Goal: Task Accomplishment & Management: Manage account settings

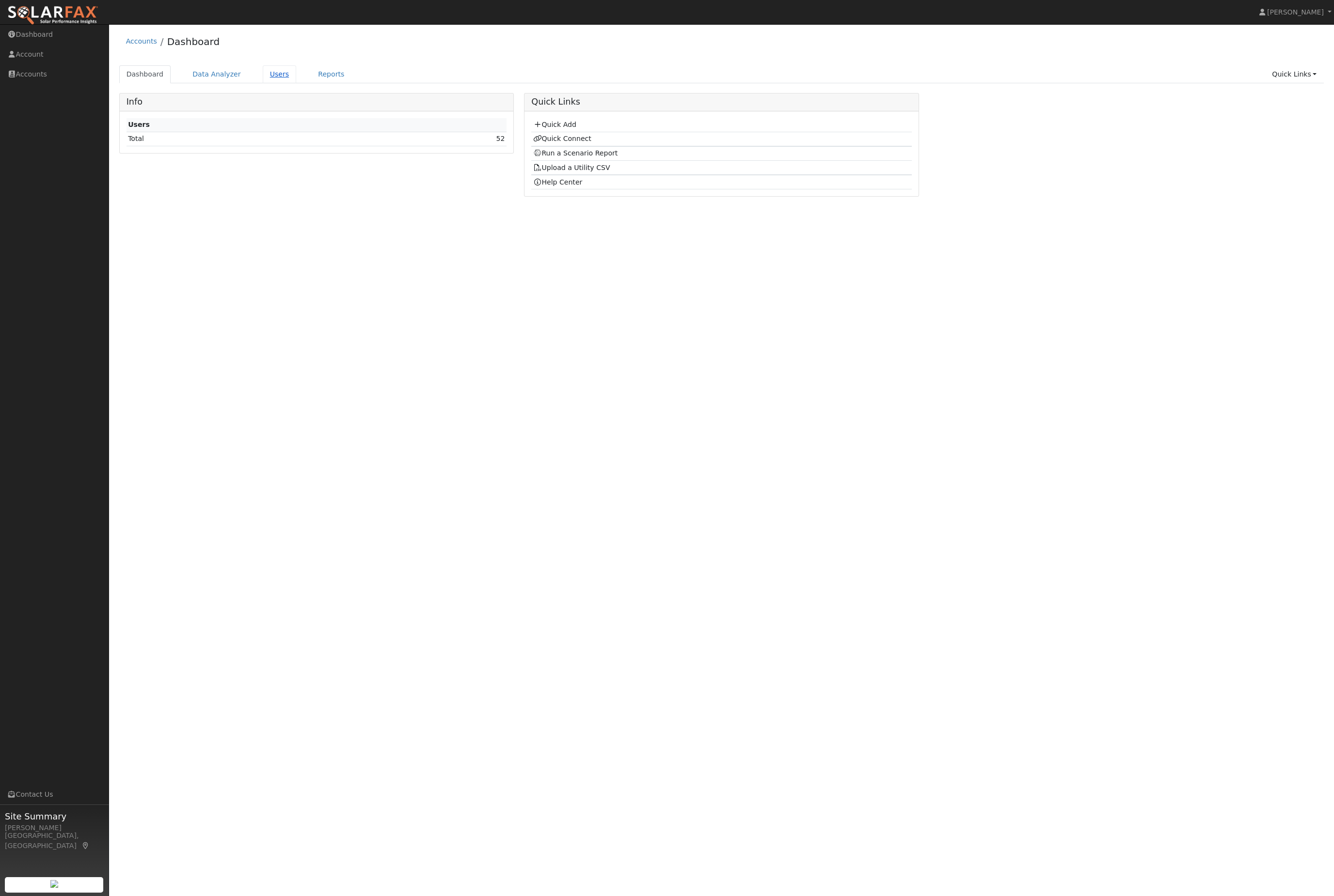
click at [280, 76] on link "Users" at bounding box center [280, 74] width 34 height 18
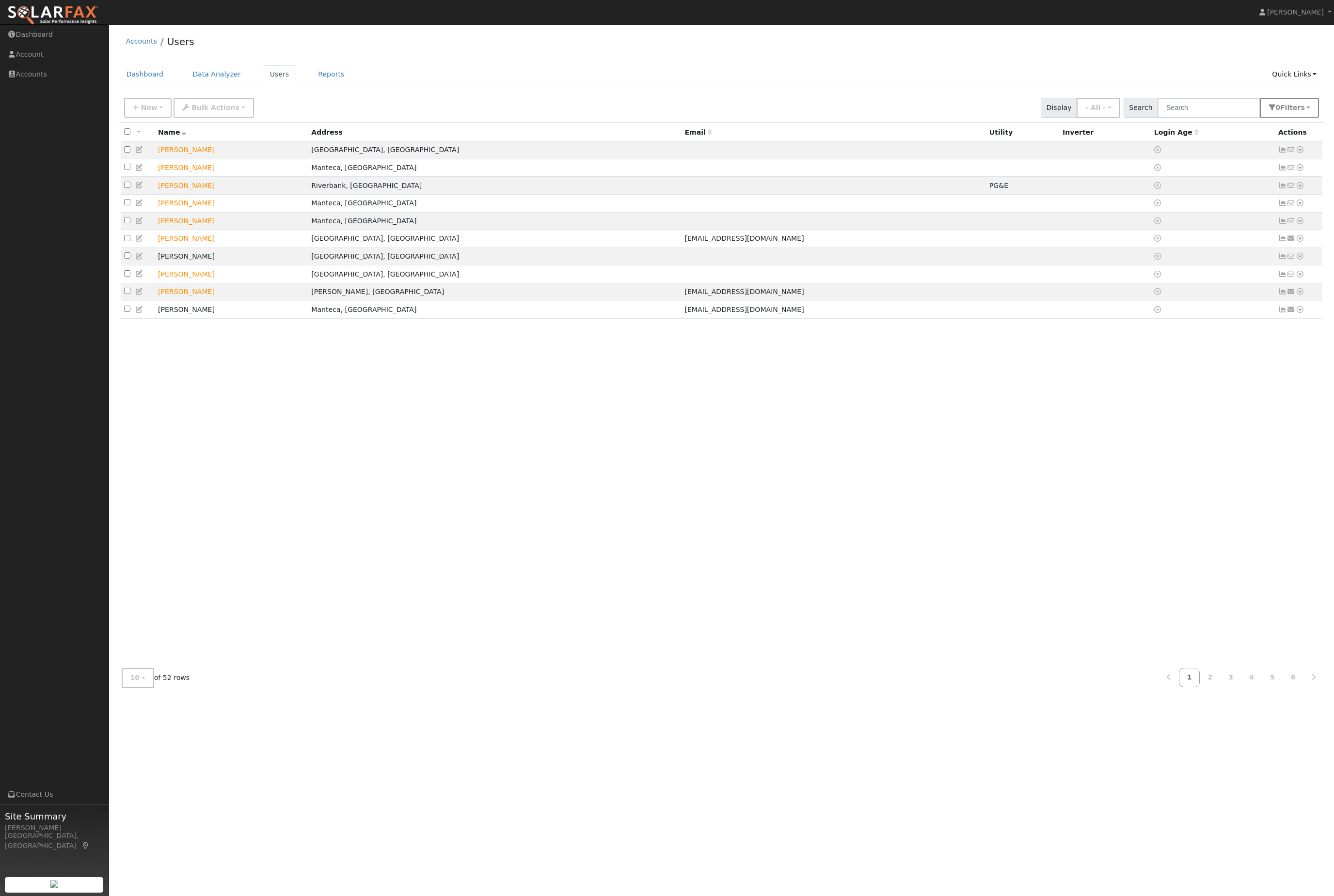
click at [1307, 108] on button "0 Filter s" at bounding box center [1289, 108] width 59 height 20
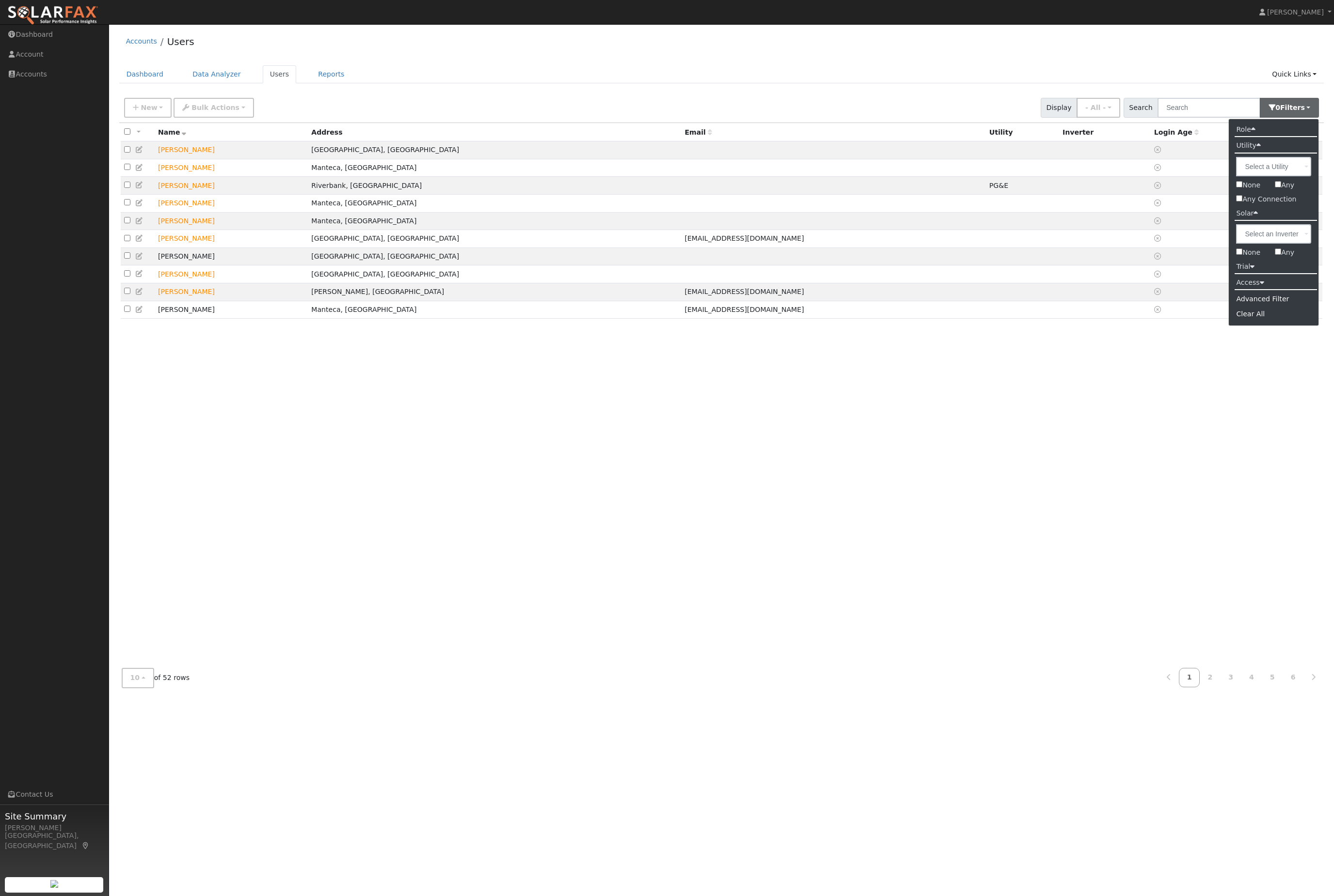
click at [1239, 201] on input "Any Connection" at bounding box center [1239, 198] width 6 height 6
checkbox input "true"
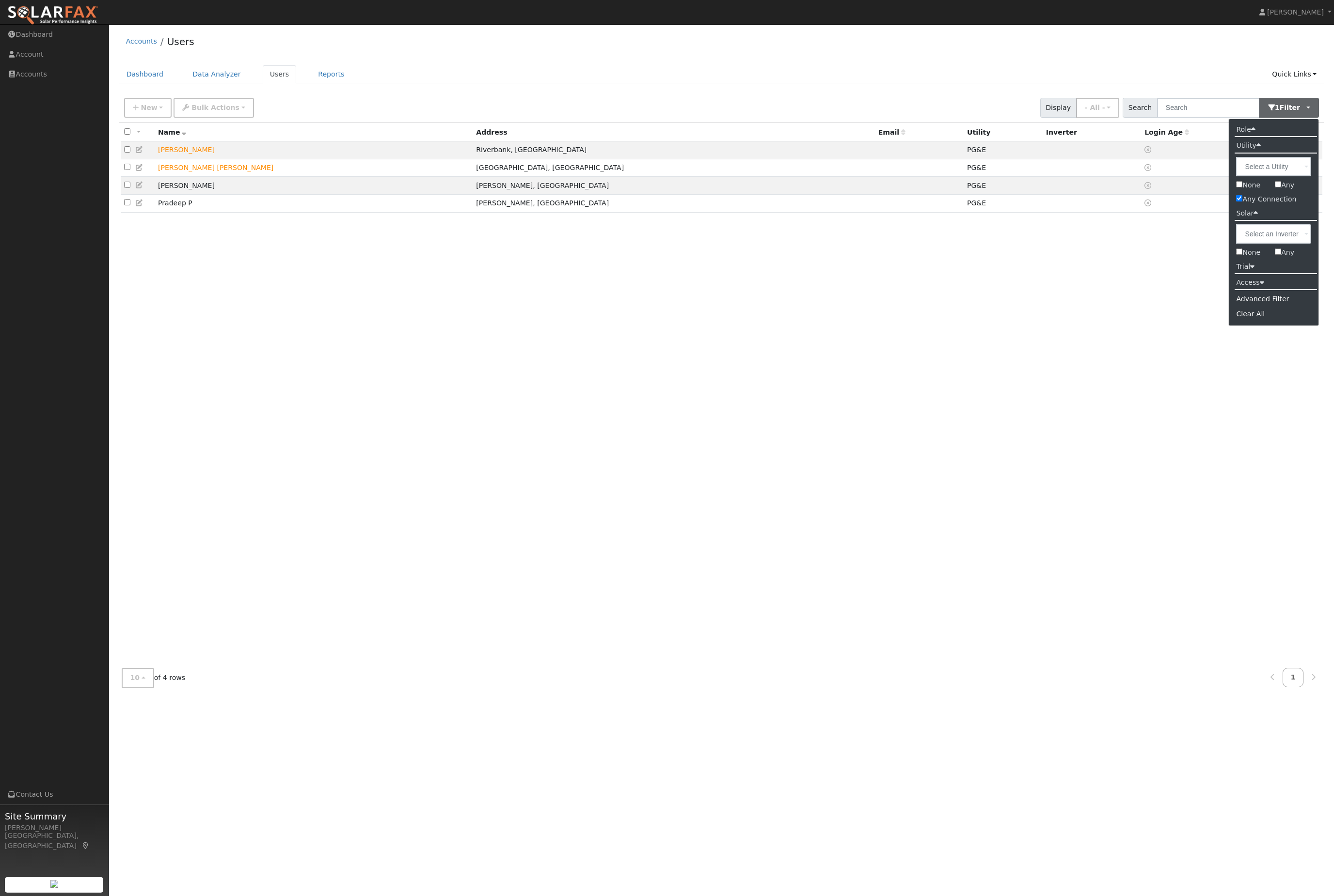
click at [135, 137] on div "All None All on page None on page" at bounding box center [137, 132] width 27 height 12
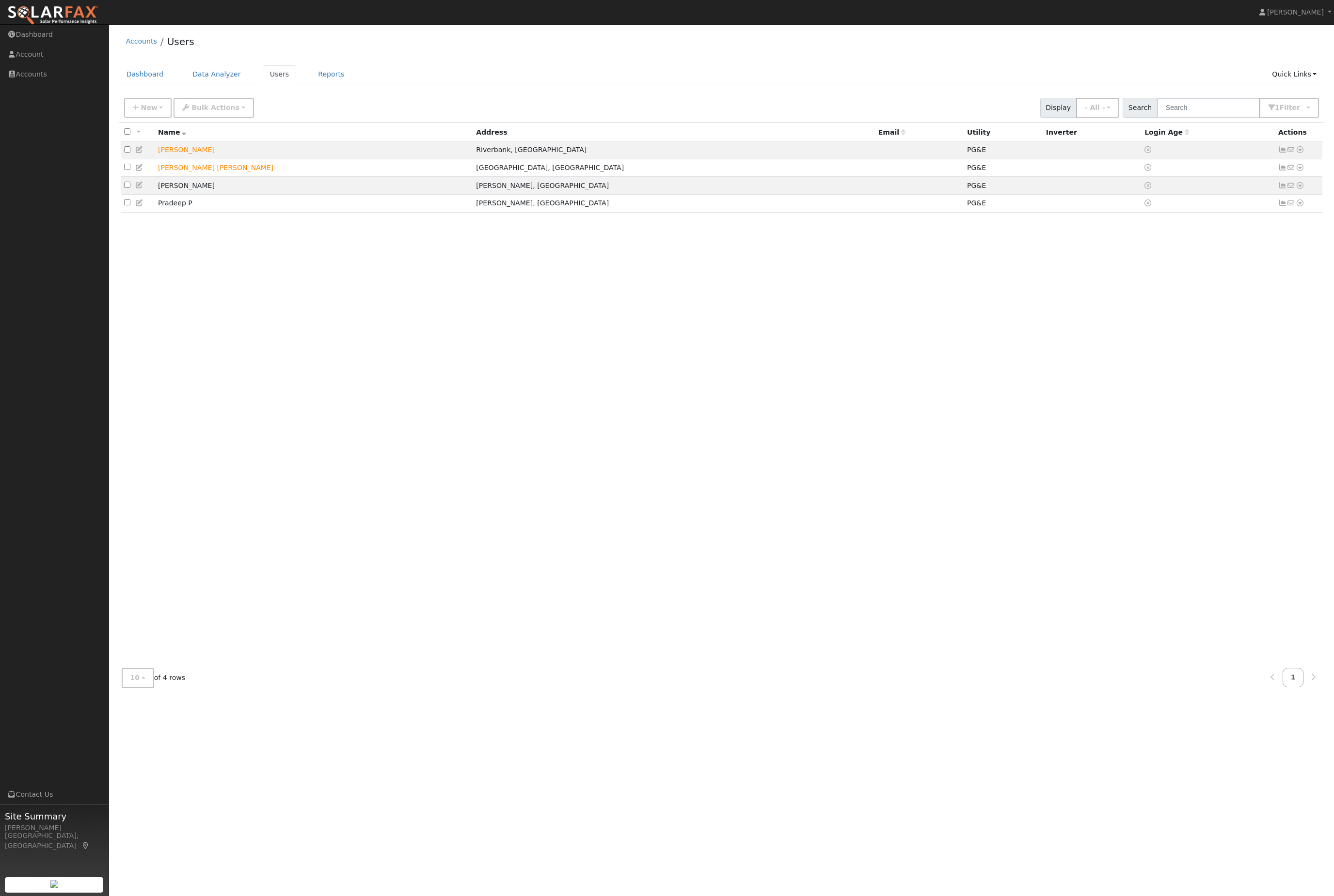
click at [139, 137] on link at bounding box center [139, 132] width 7 height 12
click at [120, 151] on div "All None All on page None on page Name Address Email Utility Inverter Login Age…" at bounding box center [722, 392] width 1205 height 538
click at [130, 134] on input "checkbox" at bounding box center [127, 131] width 6 height 6
checkbox input "true"
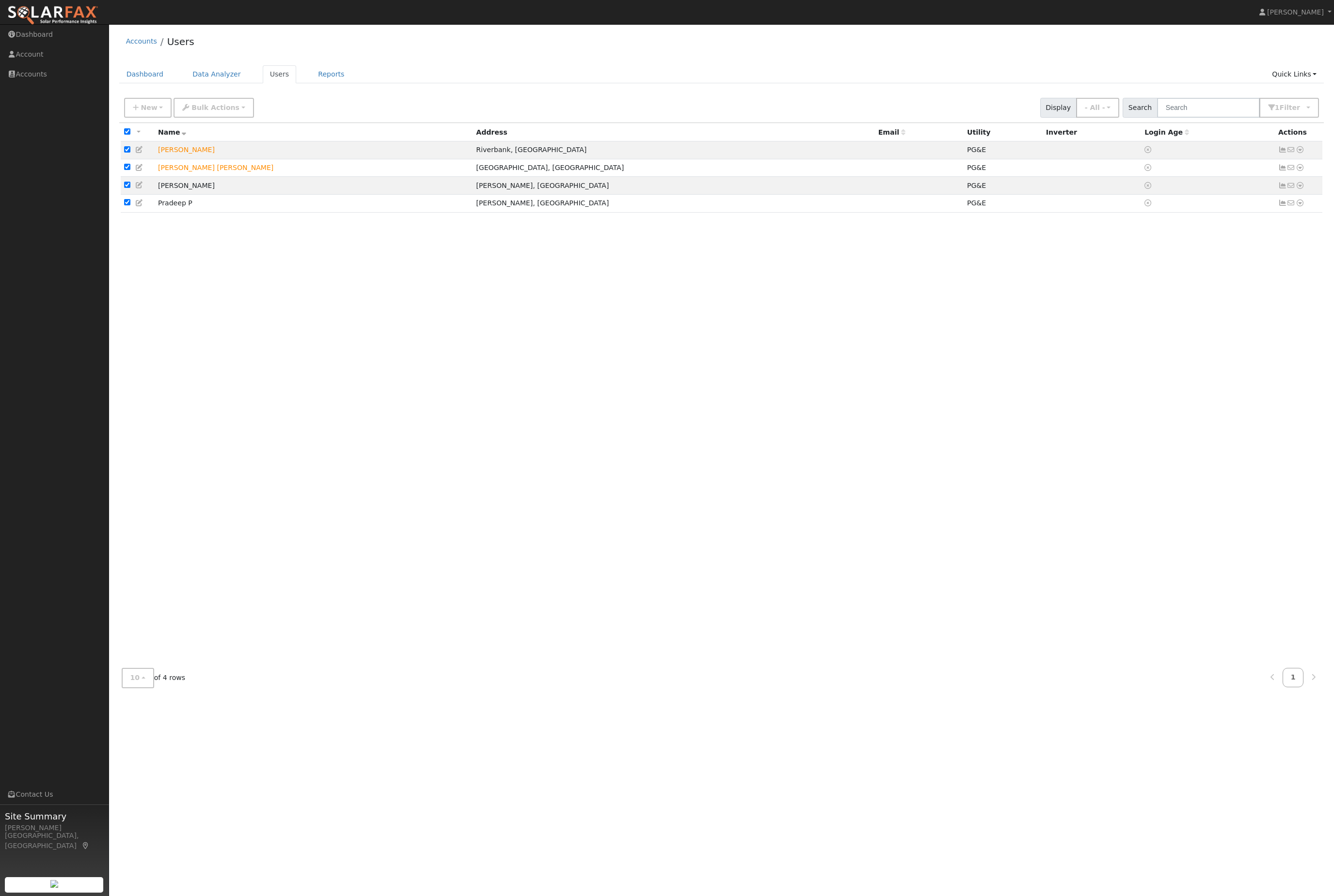
checkbox input "true"
click at [235, 118] on button "Bulk Actions" at bounding box center [214, 108] width 80 height 20
click at [227, 362] on div "All None All on page None on page Name Address Email Utility Inverter Login Age…" at bounding box center [722, 392] width 1205 height 538
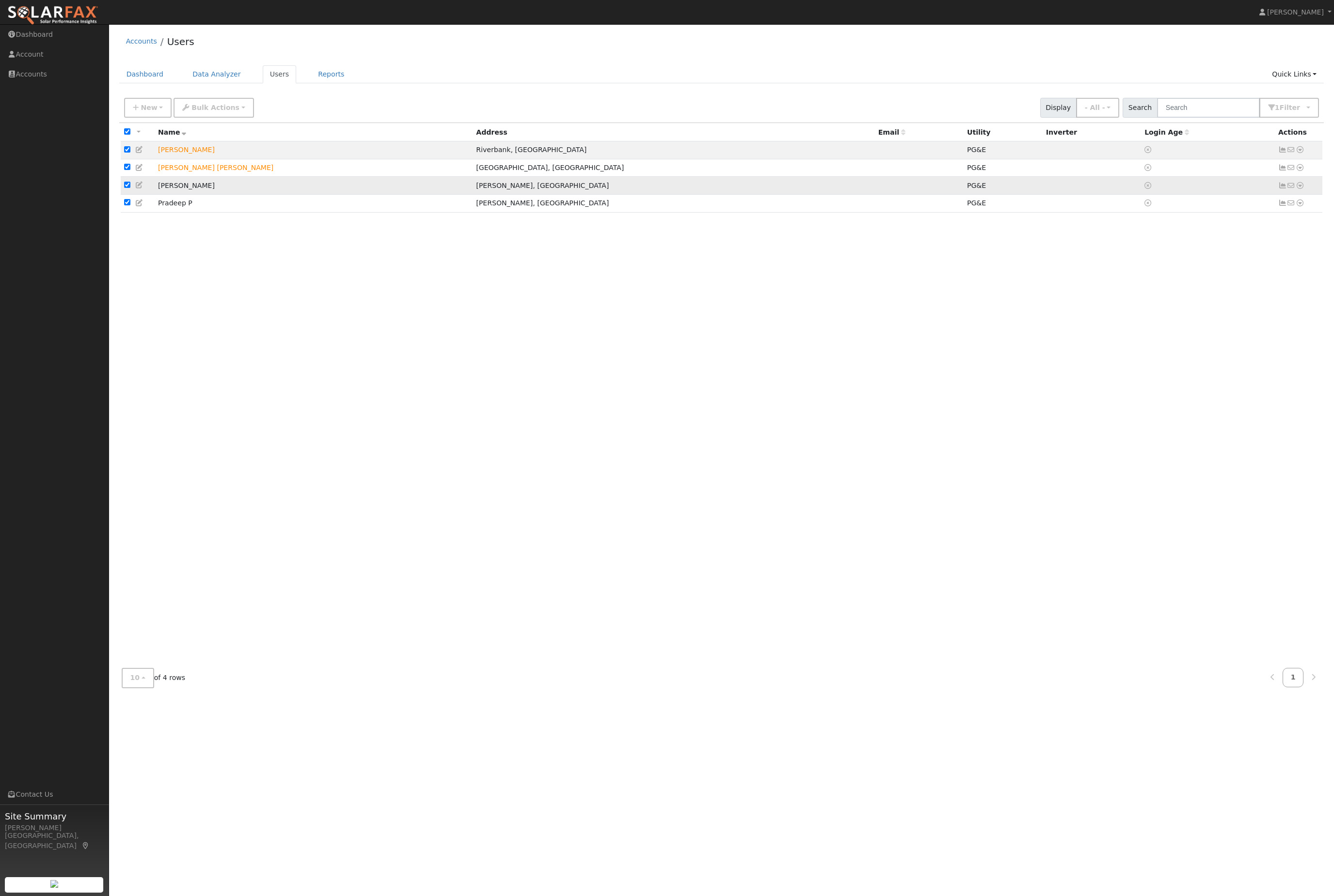
click at [130, 188] on input "checkbox" at bounding box center [127, 184] width 6 height 6
checkbox input "false"
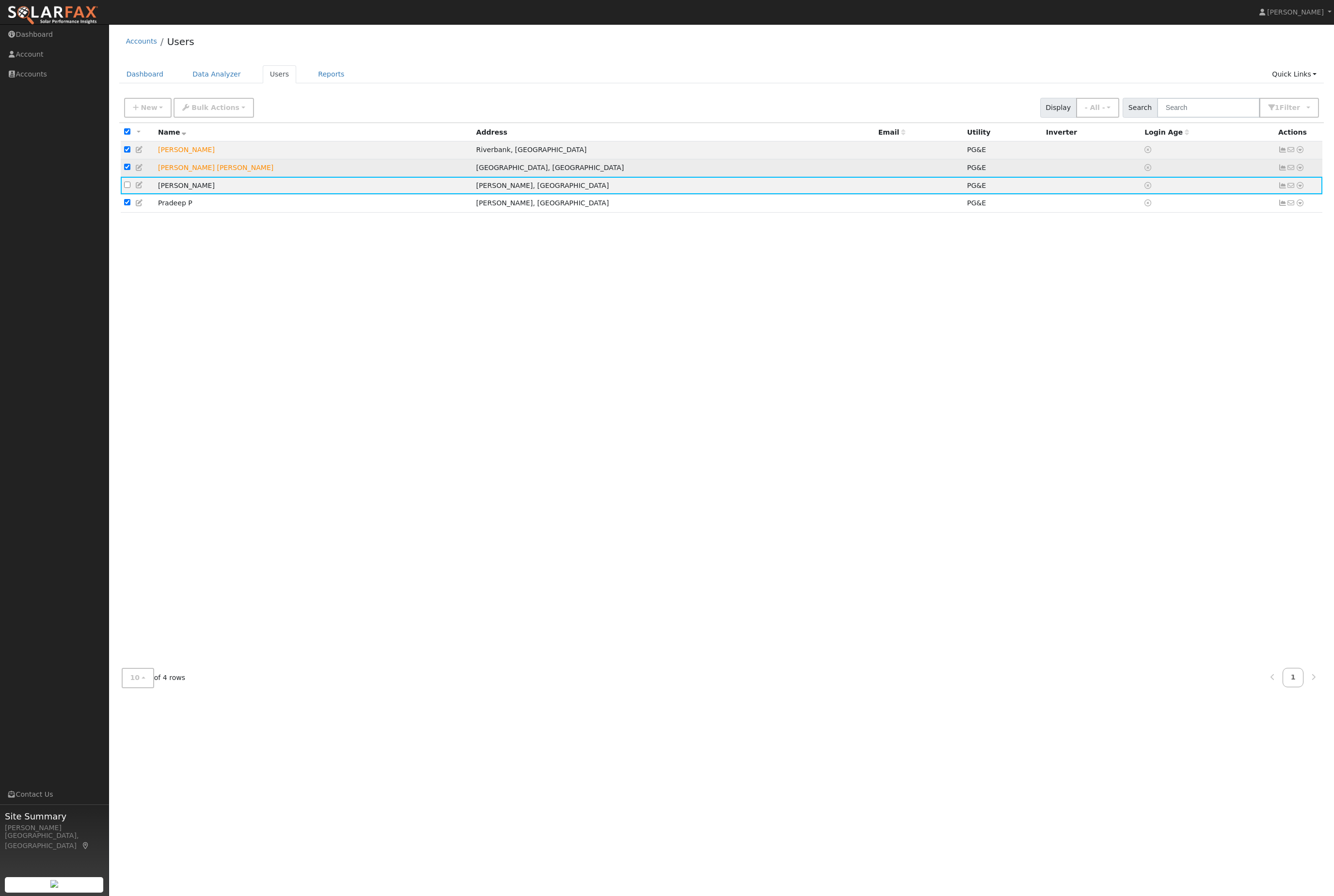
click at [127, 170] on input "checkbox" at bounding box center [127, 167] width 6 height 6
checkbox input "false"
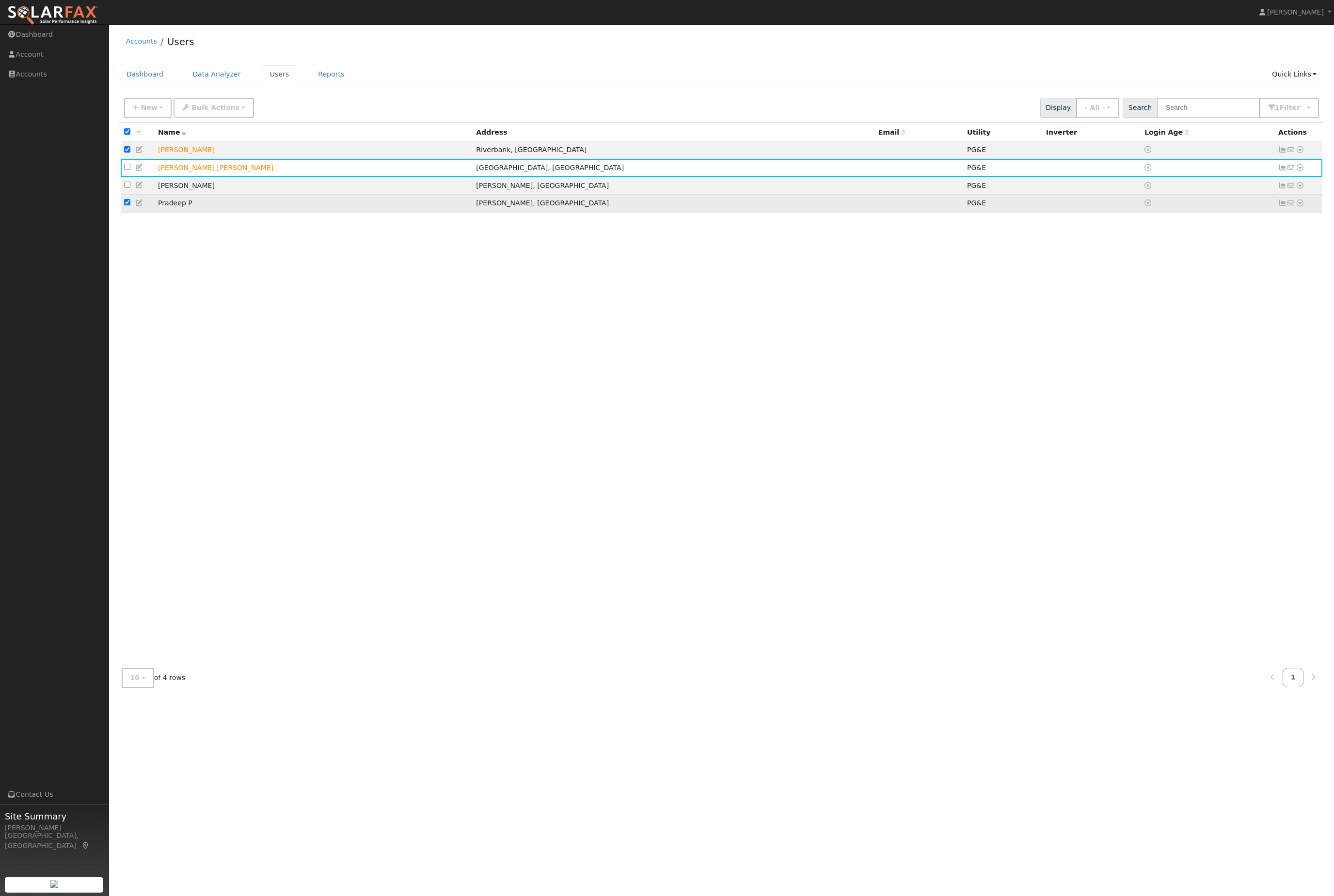
click at [124, 212] on td at bounding box center [137, 203] width 34 height 18
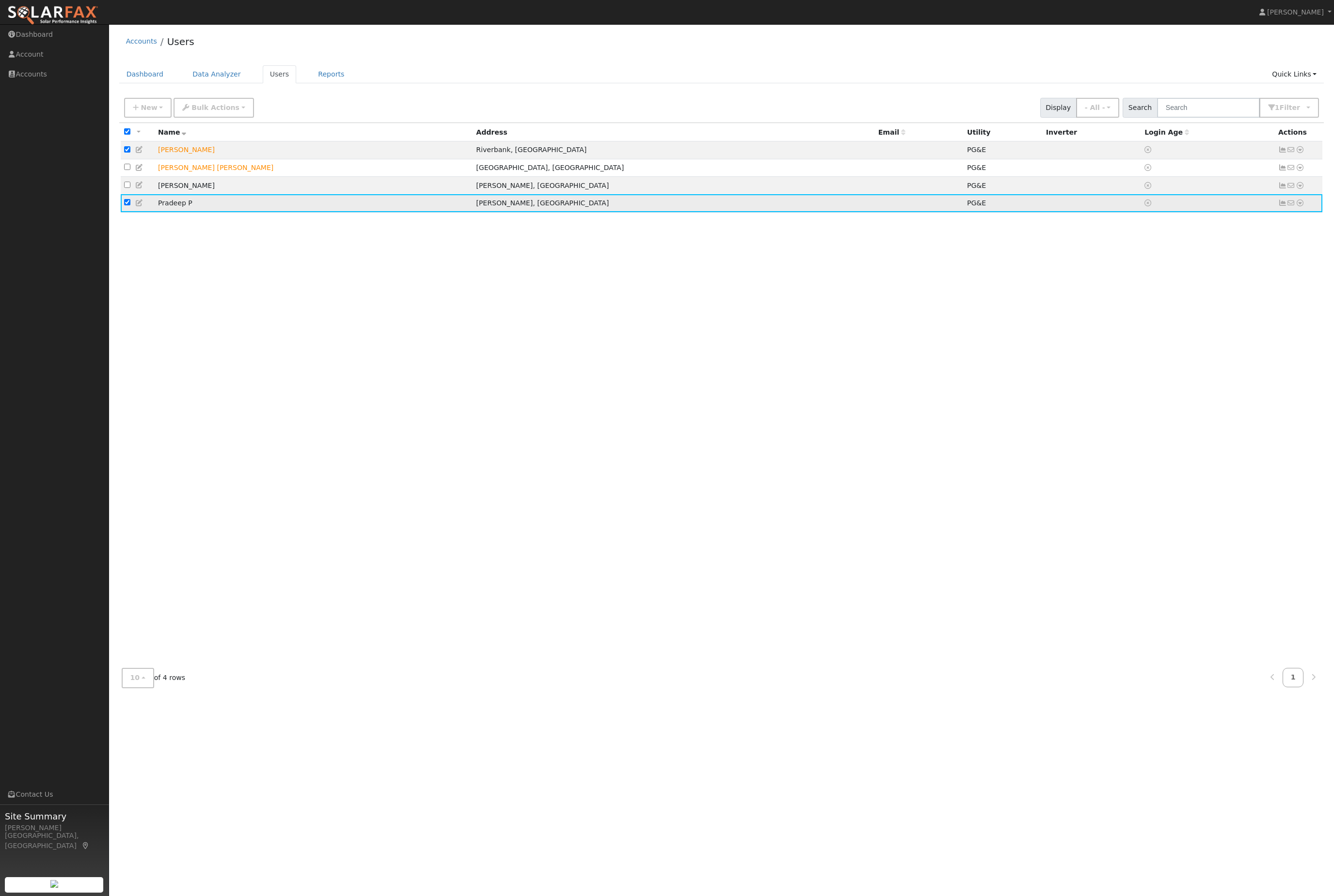
click at [139, 207] on icon at bounding box center [140, 203] width 9 height 7
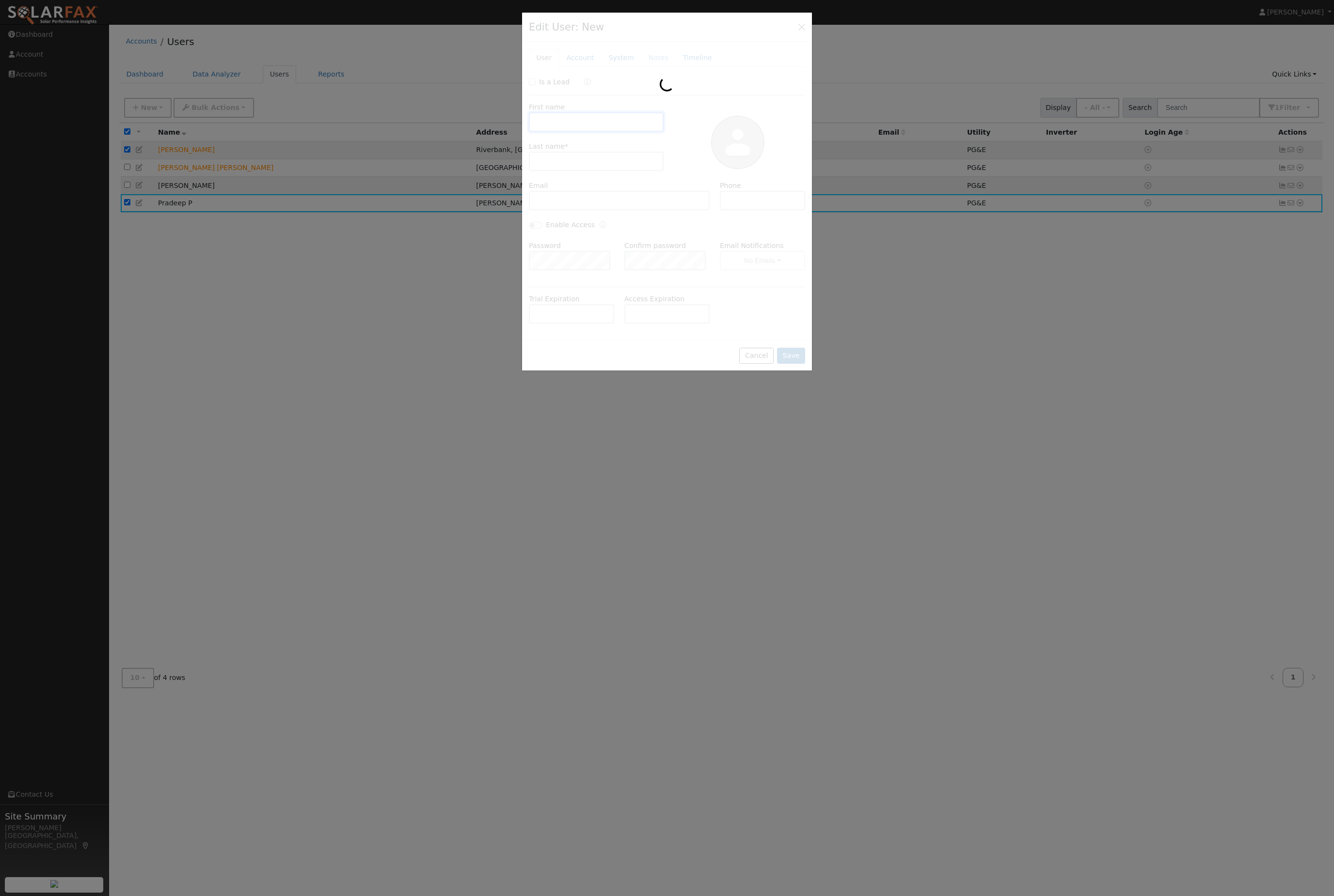
type input "Pradeep"
type input "P"
click at [135, 224] on div at bounding box center [667, 448] width 1334 height 896
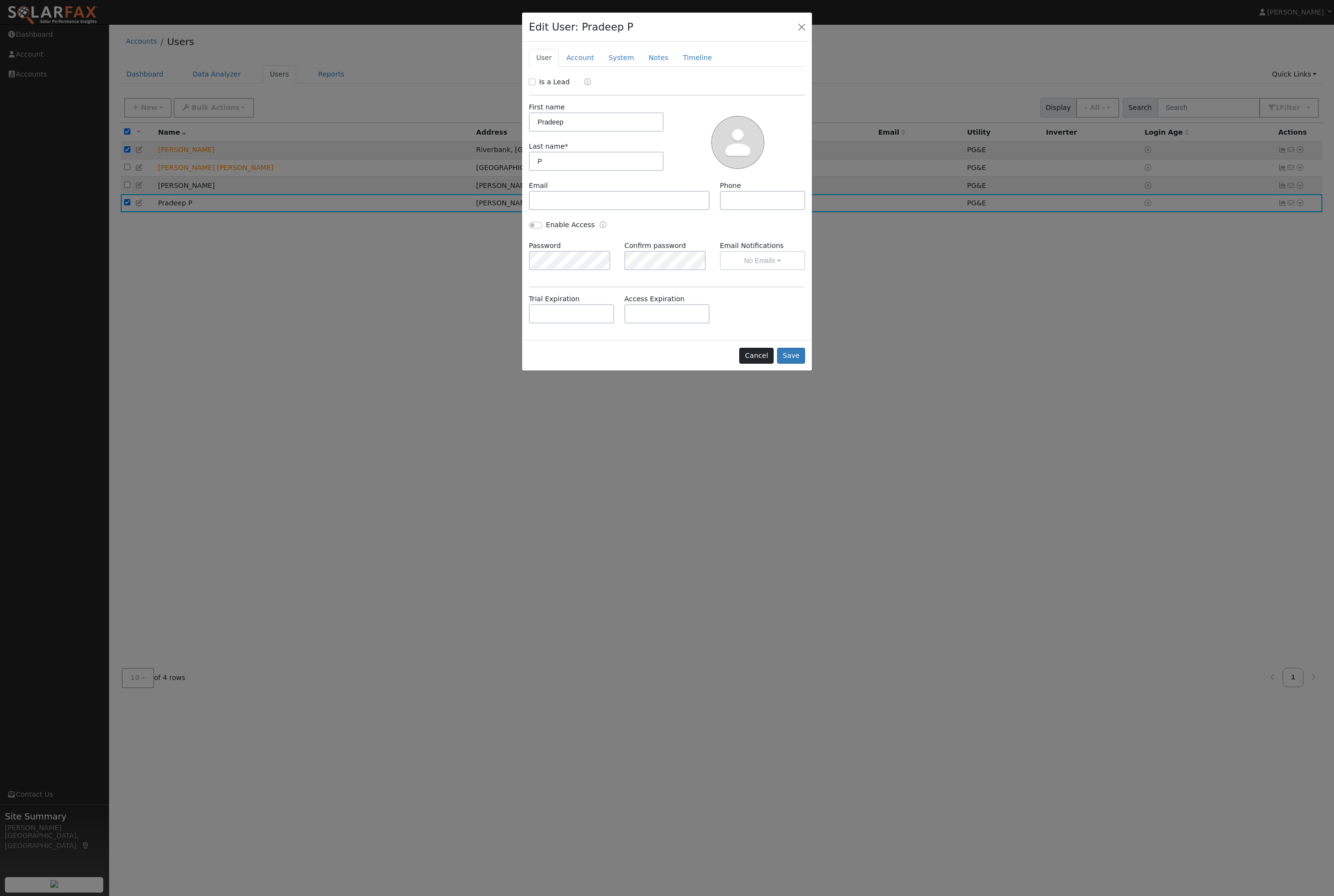
click at [743, 364] on button "Cancel" at bounding box center [756, 355] width 35 height 16
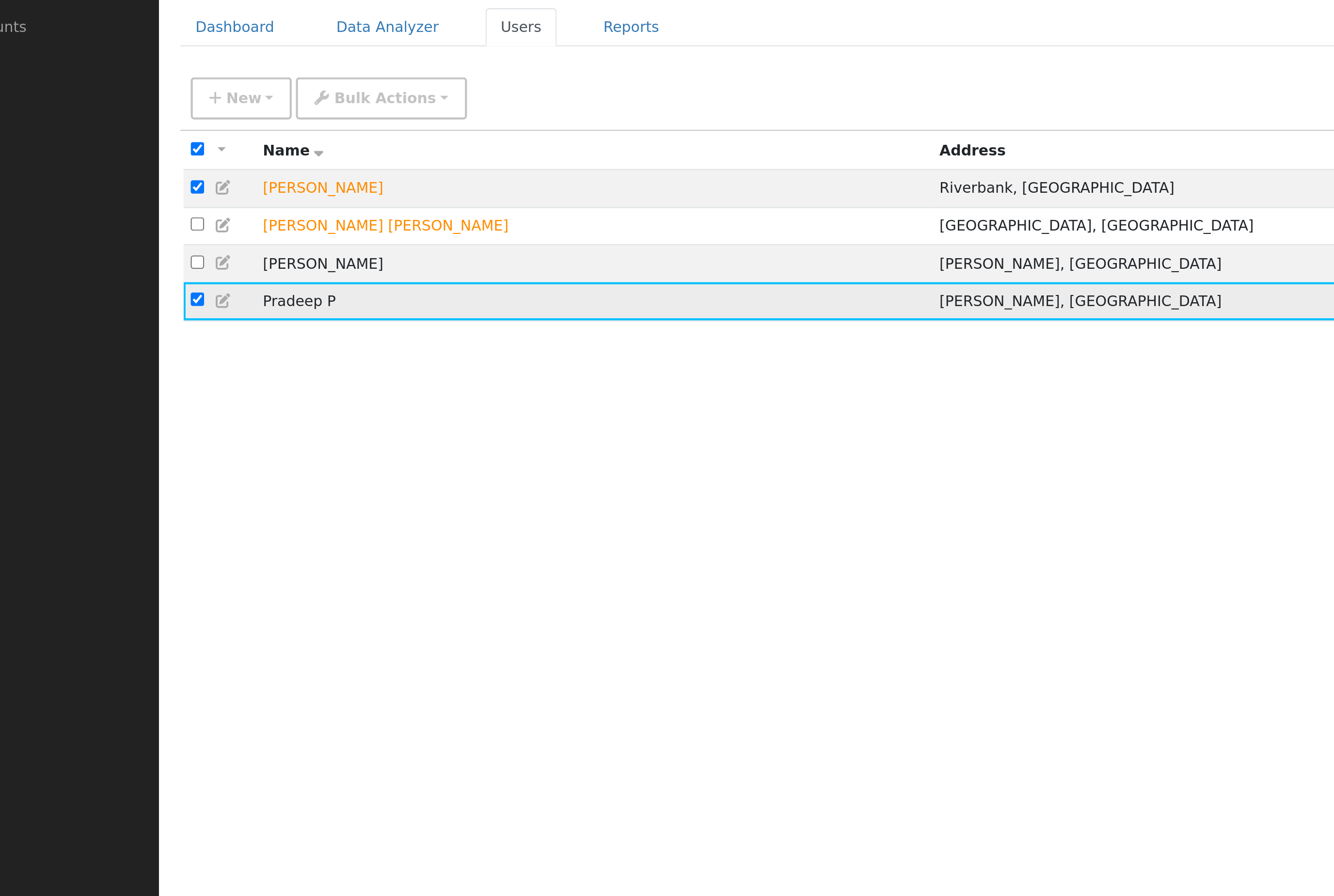
click at [124, 200] on input "checkbox" at bounding box center [127, 202] width 6 height 6
checkbox input "false"
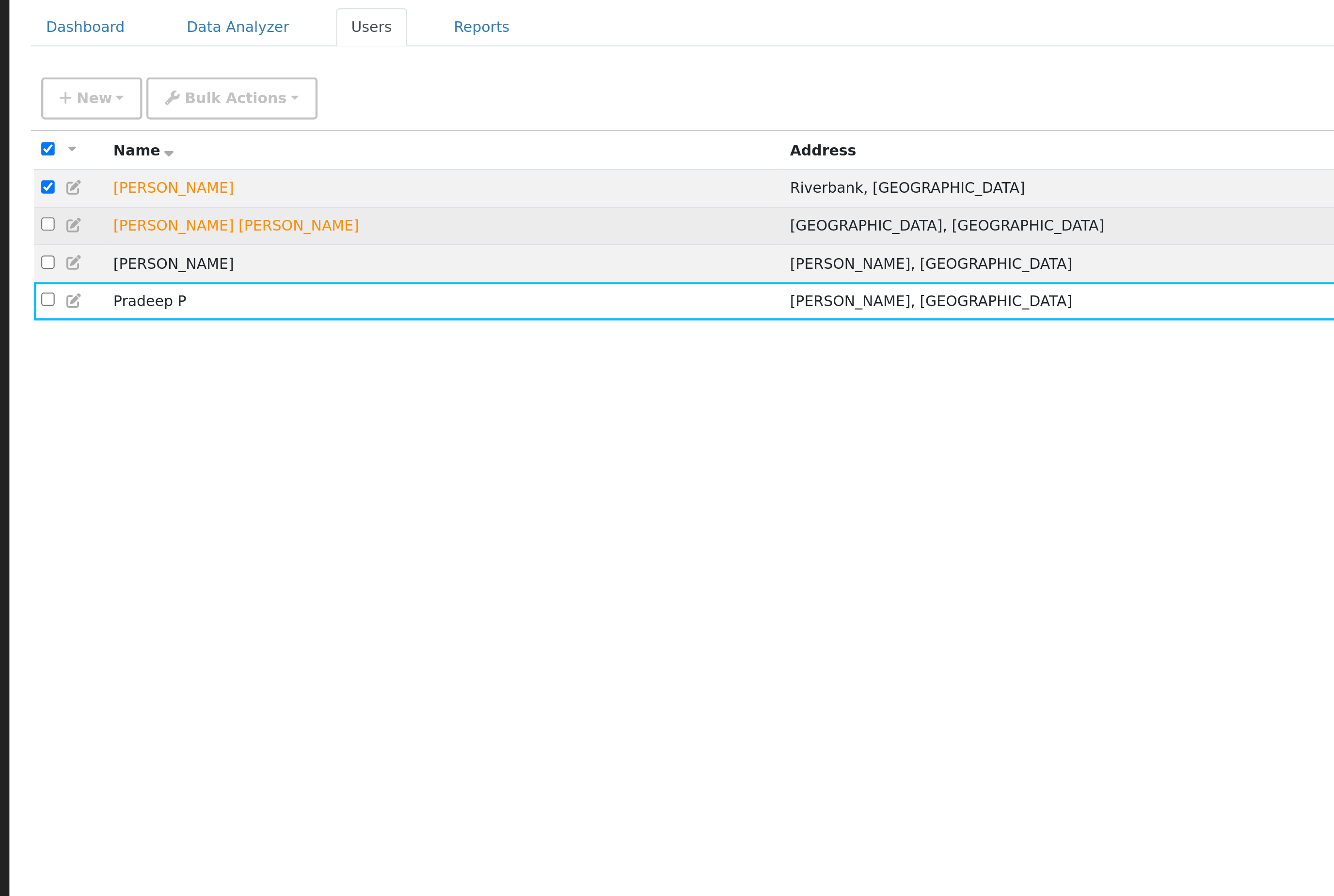
click at [124, 163] on label at bounding box center [127, 167] width 6 height 10
click at [124, 164] on input "checkbox" at bounding box center [127, 167] width 6 height 6
checkbox input "true"
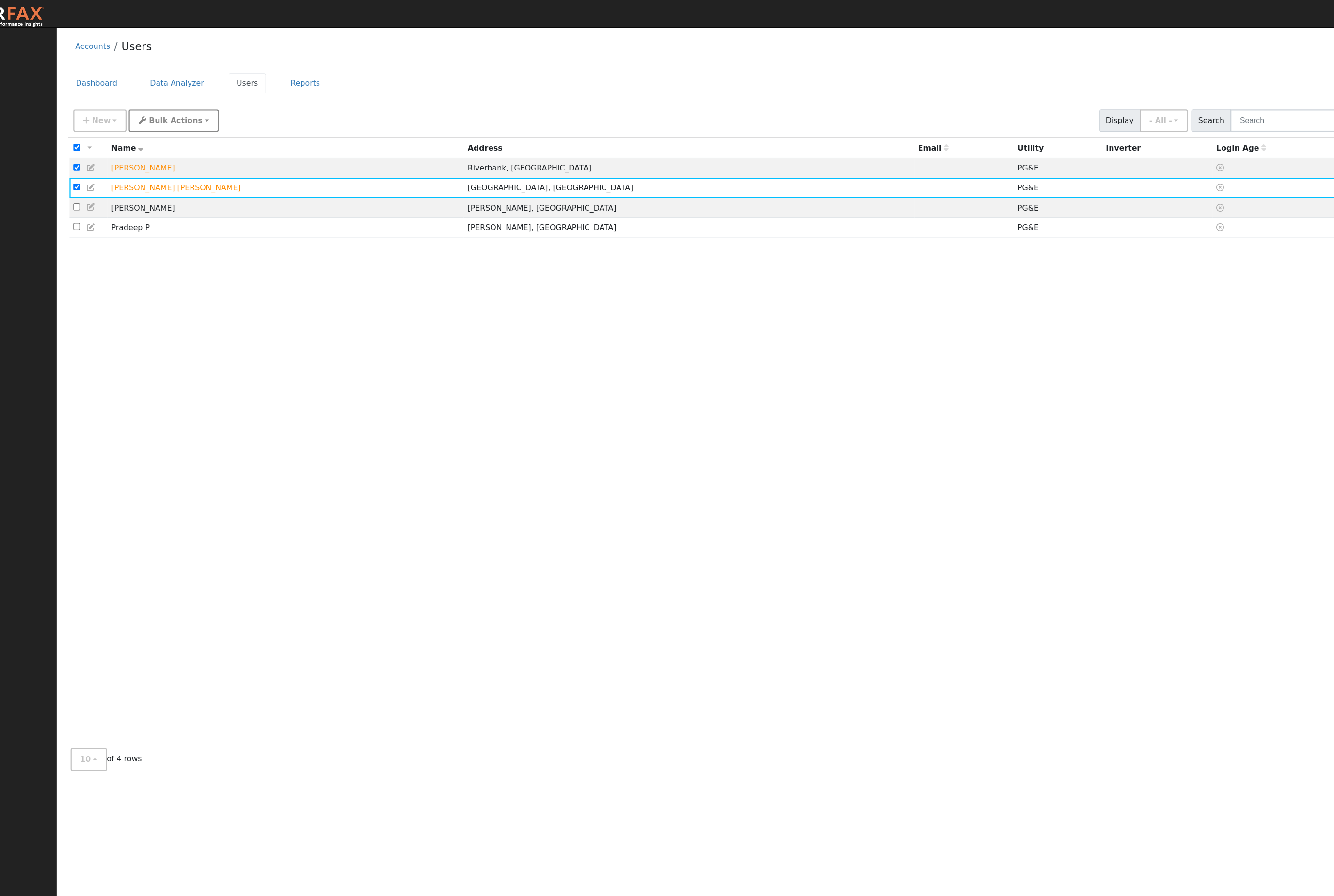
click at [192, 111] on span "Bulk Actions" at bounding box center [216, 107] width 48 height 8
click at [175, 158] on link "Disconnect Users" at bounding box center [210, 151] width 73 height 13
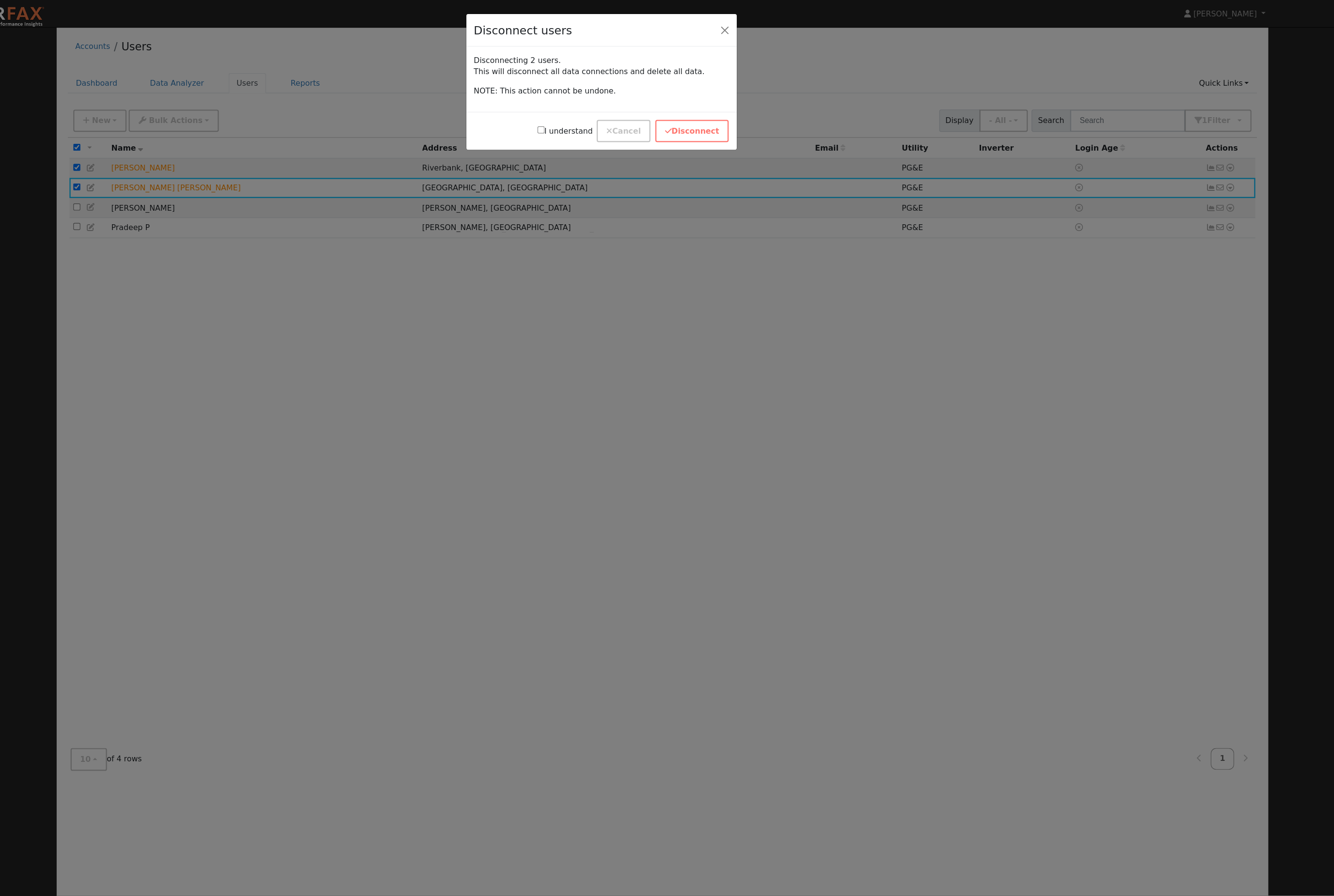
click at [478, 125] on div "I understand Cancel Disconnect" at bounding box center [595, 117] width 241 height 34
click at [538, 119] on input "I understand" at bounding box center [541, 116] width 6 height 6
checkbox input "true"
click at [643, 126] on button "Disconnect" at bounding box center [676, 117] width 66 height 20
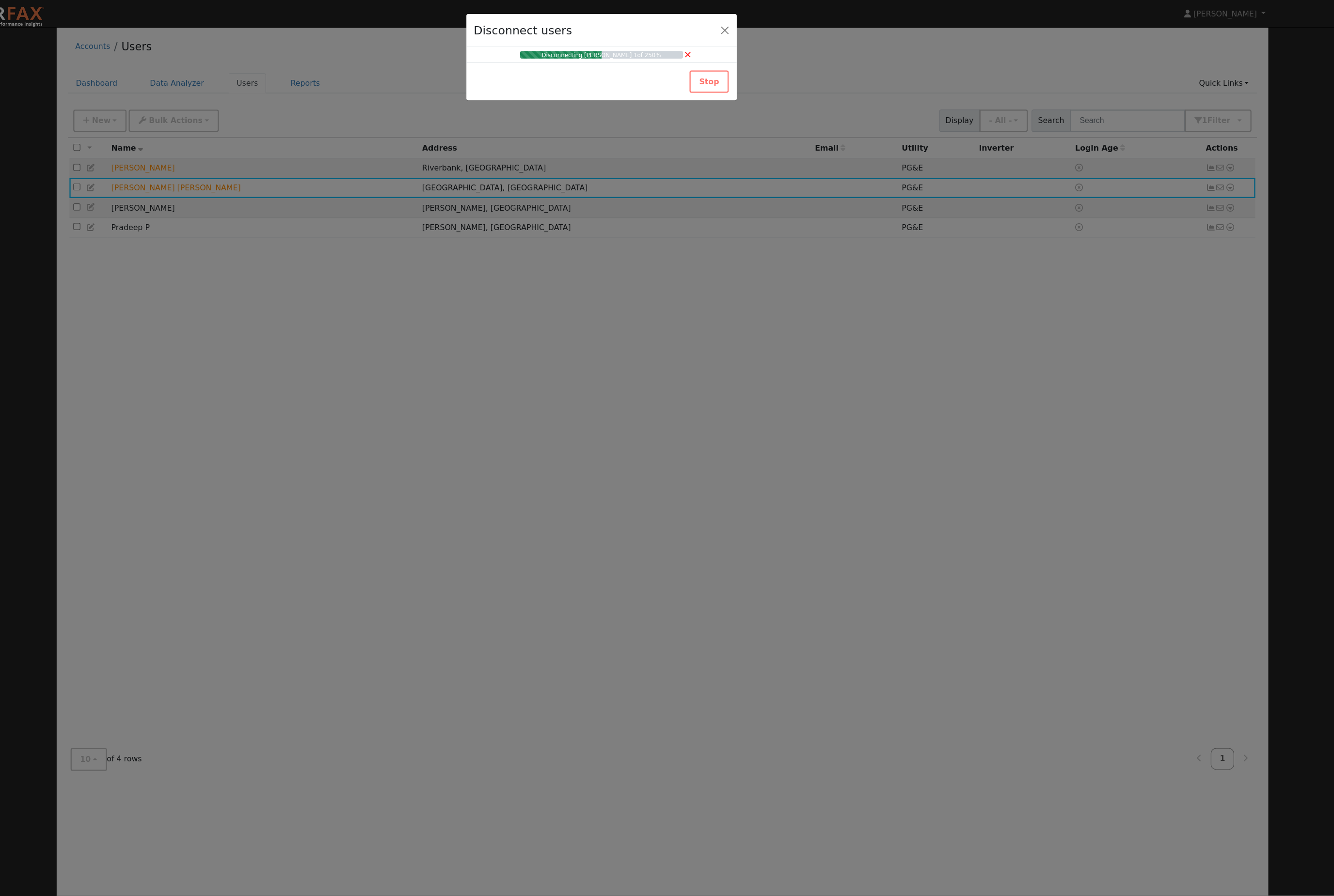
checkbox input "false"
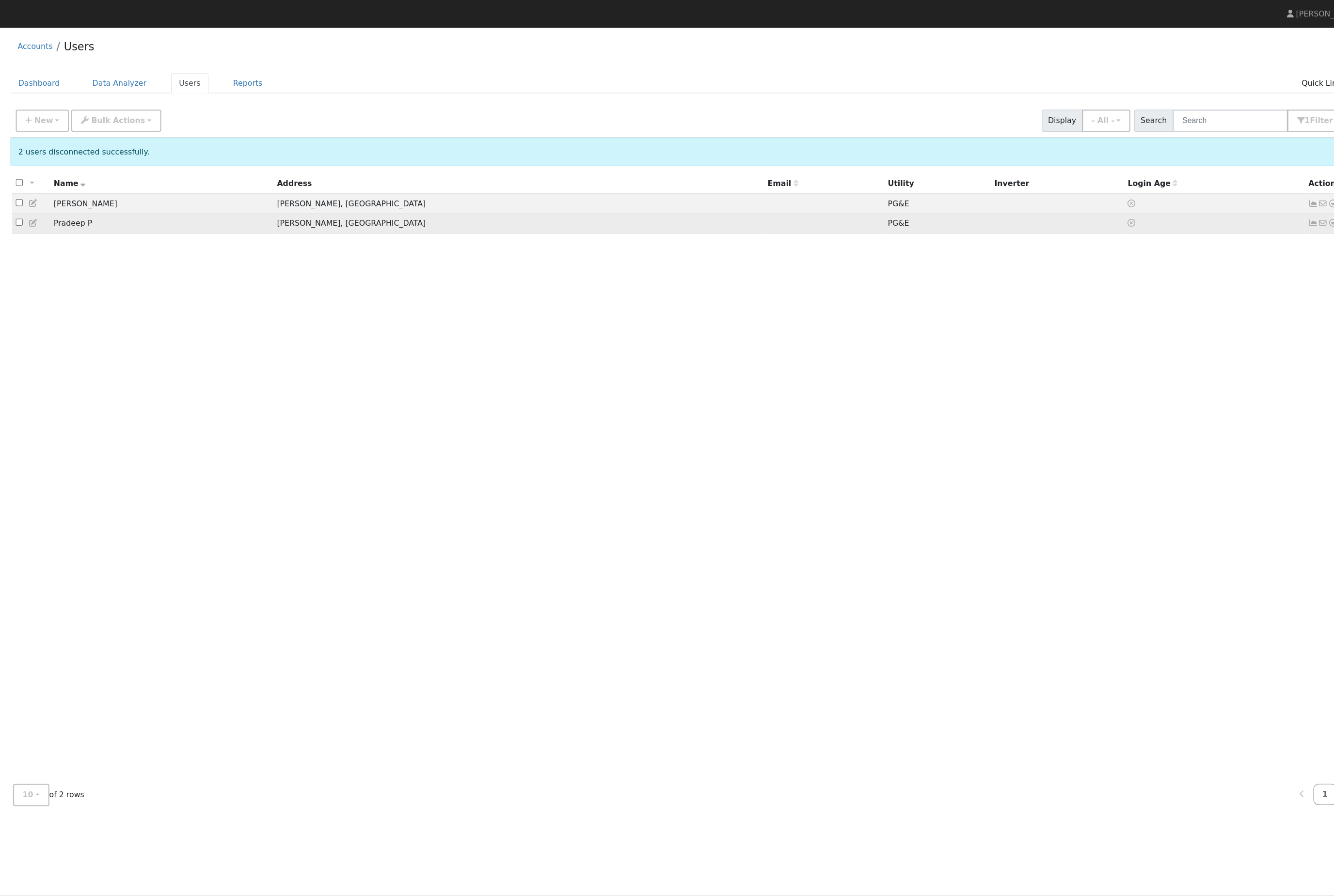
click at [124, 201] on input "checkbox" at bounding box center [127, 198] width 6 height 6
checkbox input "true"
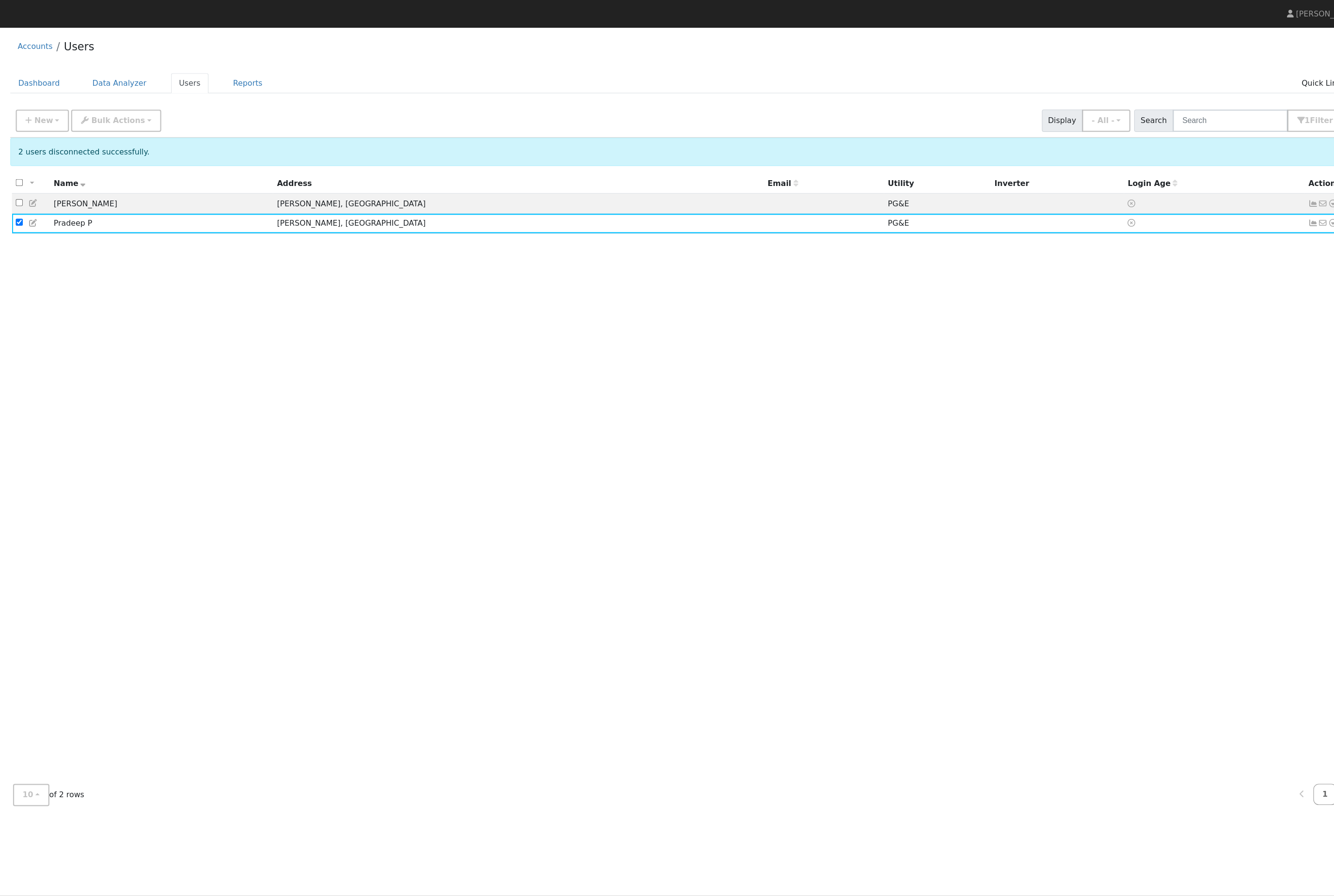
click at [119, 330] on div "All None All on page None on page Name Address Email Utility Inverter Login Age…" at bounding box center [722, 424] width 1205 height 538
click at [263, 84] on link "Users" at bounding box center [280, 74] width 34 height 18
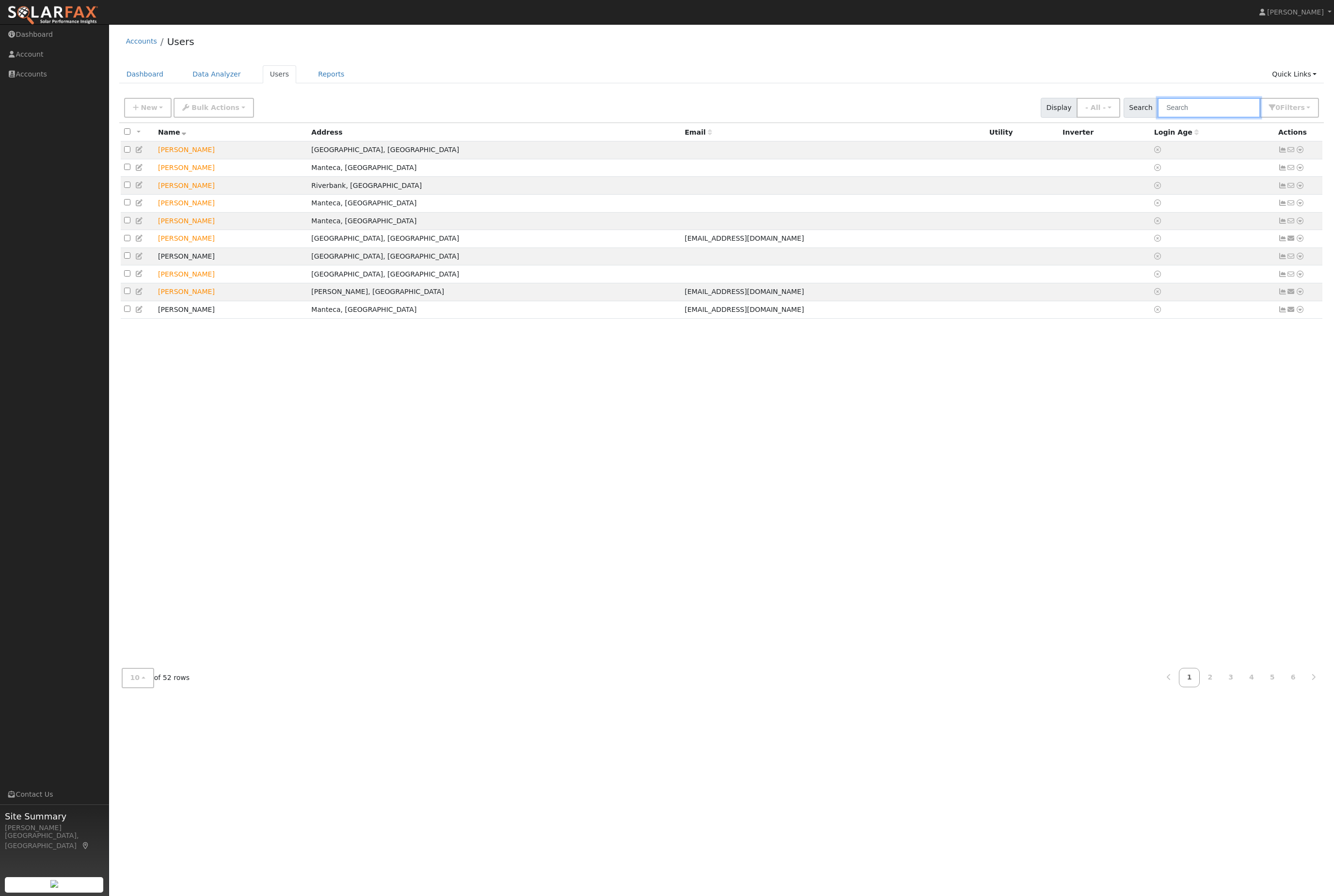
click at [1215, 116] on input "text" at bounding box center [1208, 108] width 102 height 20
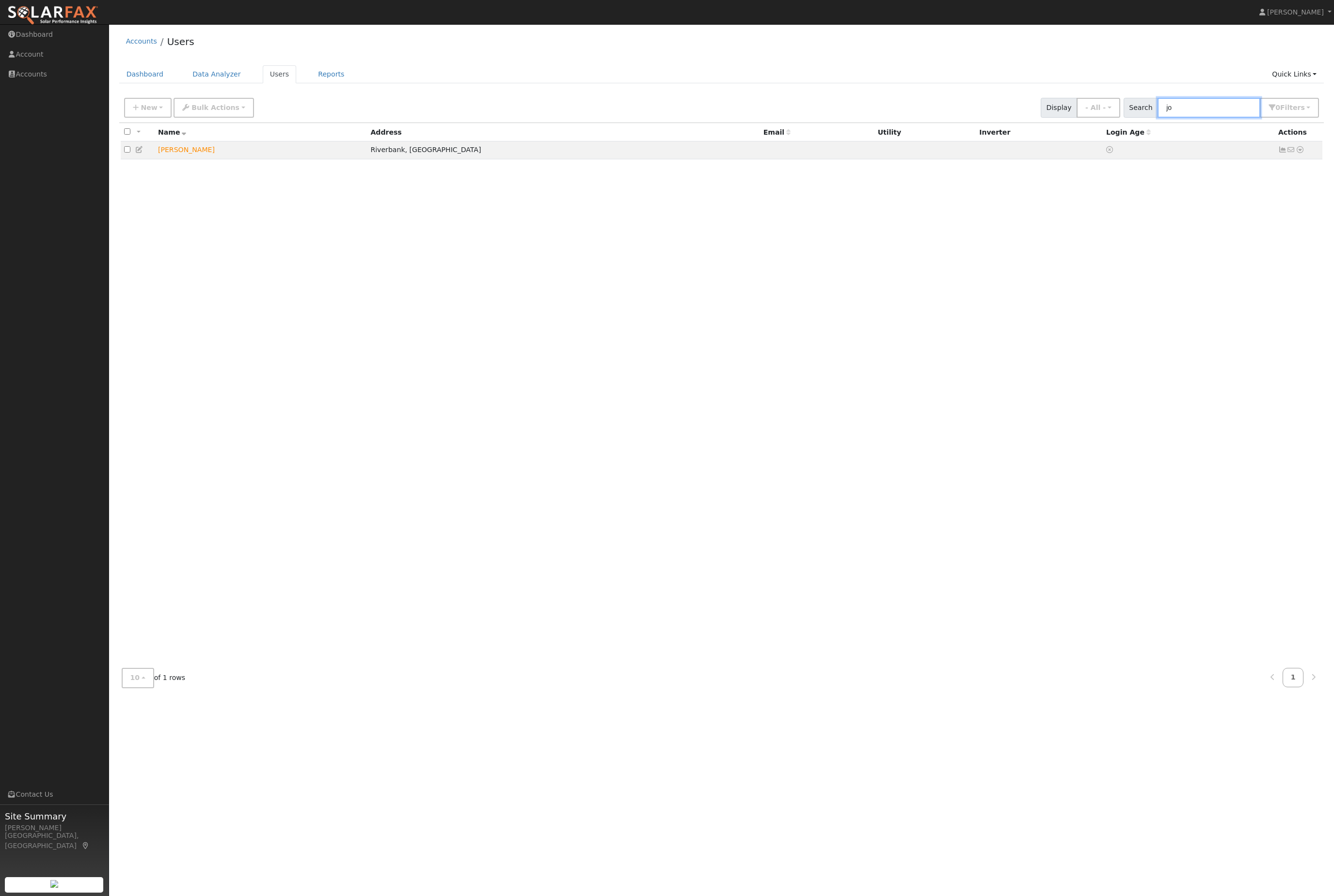
type input "j"
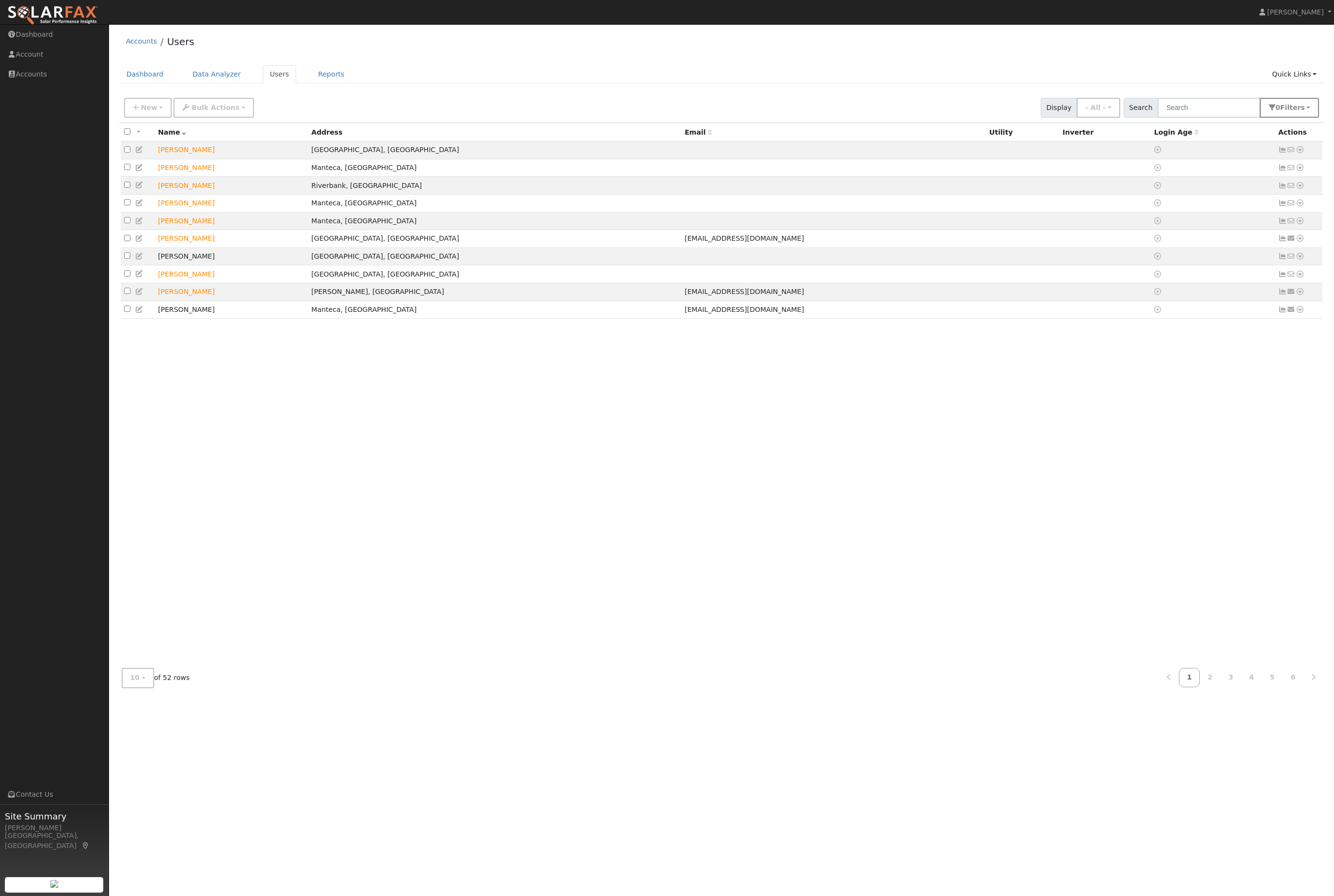
click at [1297, 107] on button "0 Filter s" at bounding box center [1289, 108] width 59 height 20
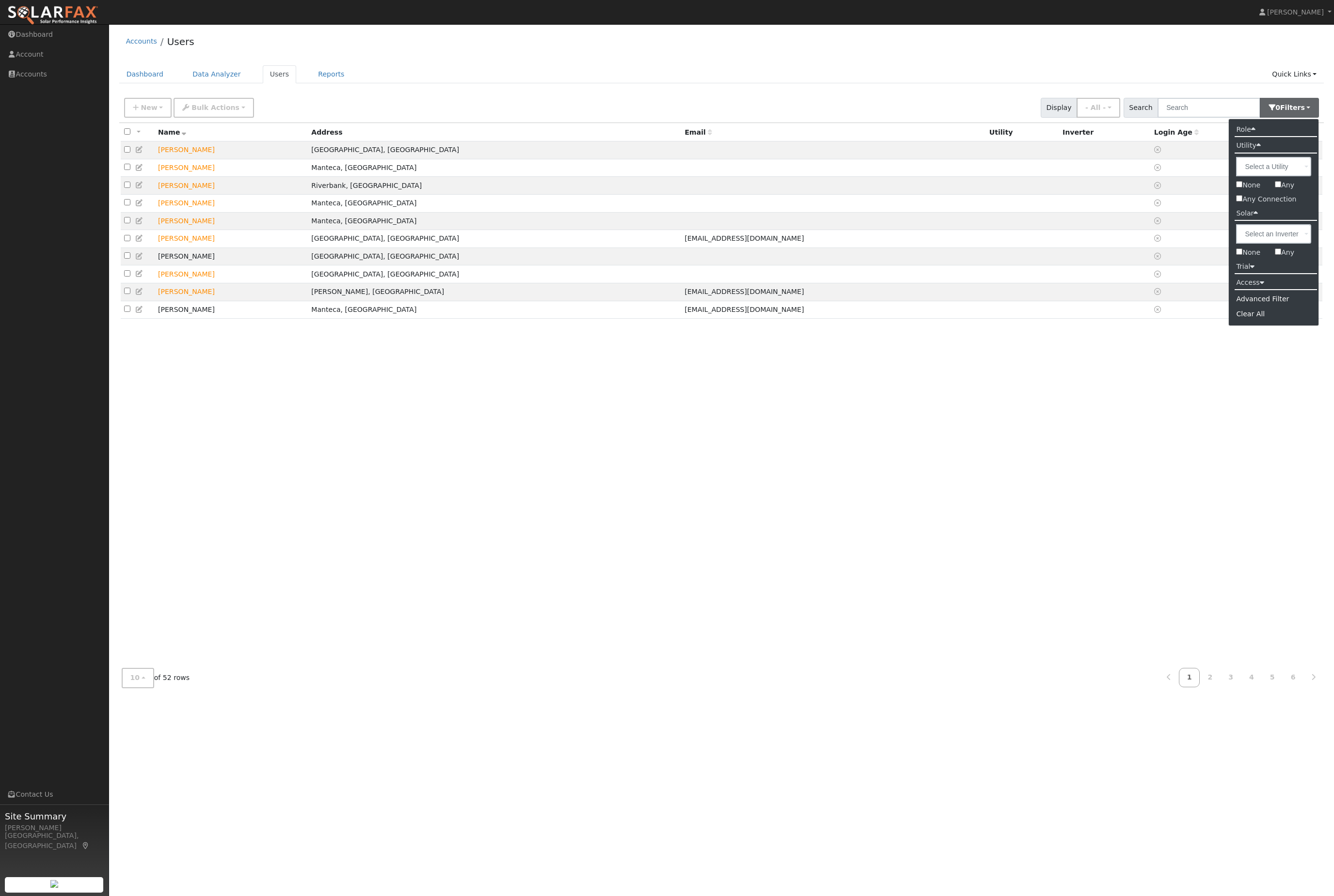
click at [1236, 201] on input "Any Connection" at bounding box center [1239, 198] width 6 height 6
checkbox input "true"
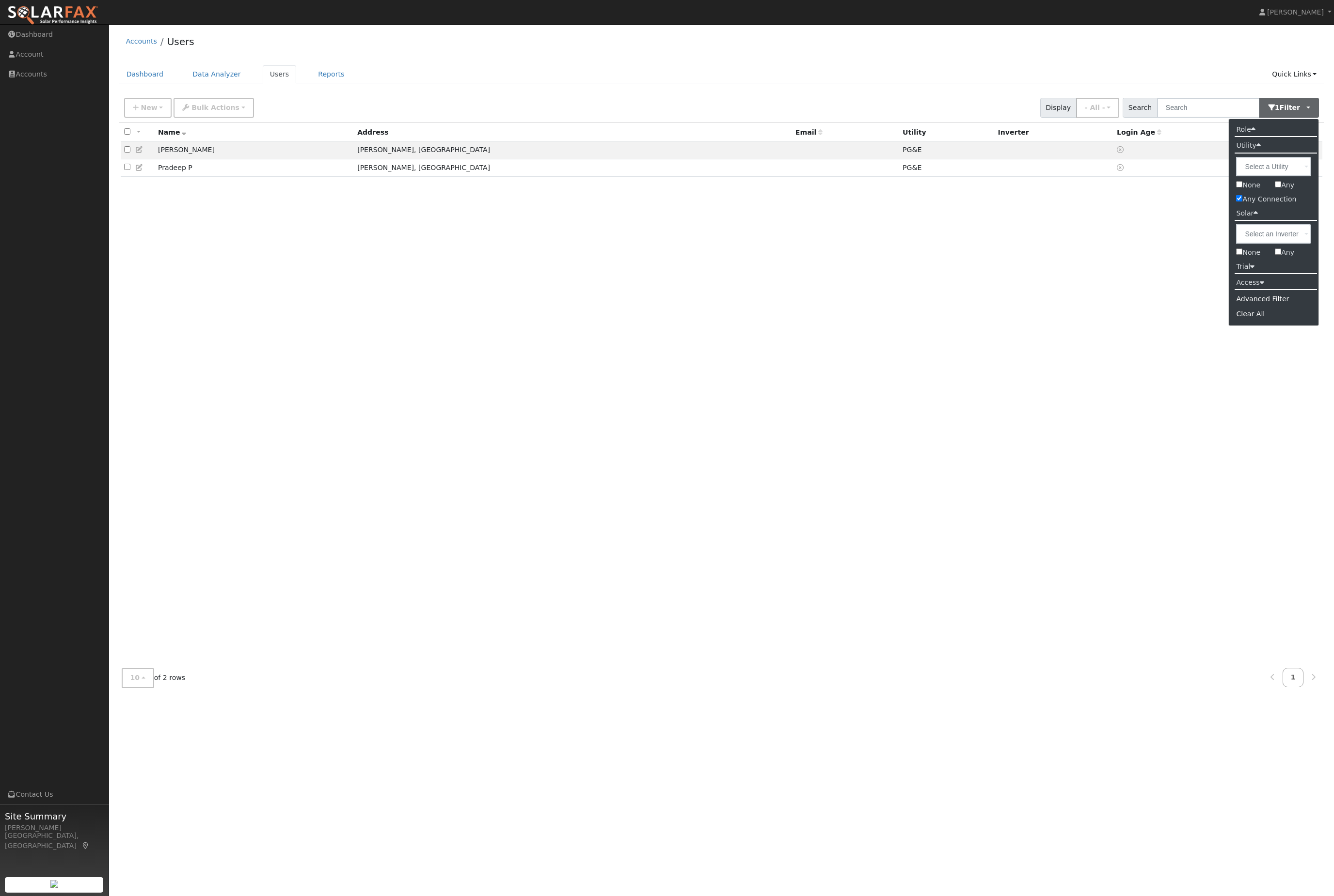
click at [176, 265] on div "All None All on page None on page Name Address Email Utility Inverter Login Age…" at bounding box center [722, 392] width 1205 height 538
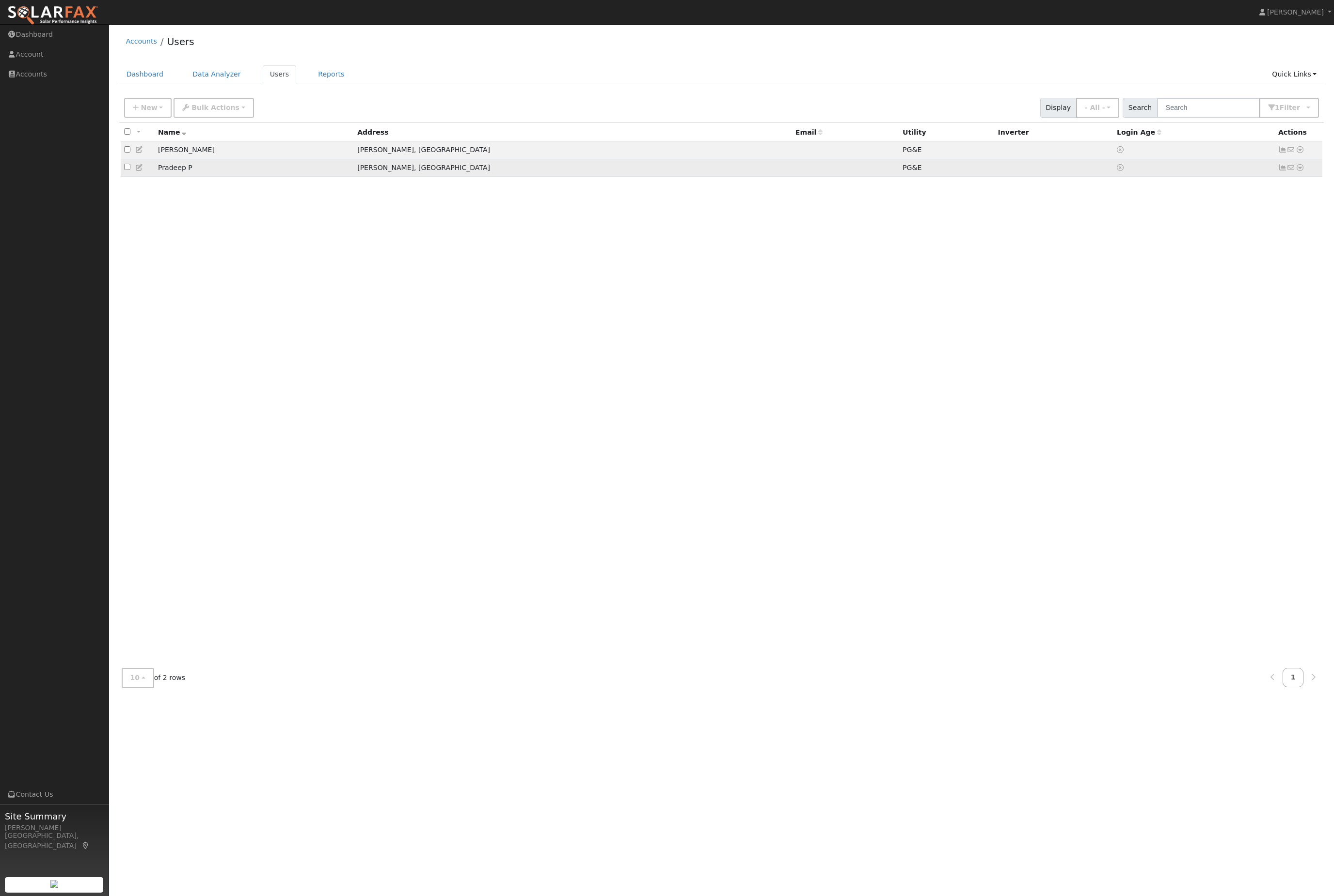
click at [125, 177] on td at bounding box center [137, 167] width 34 height 18
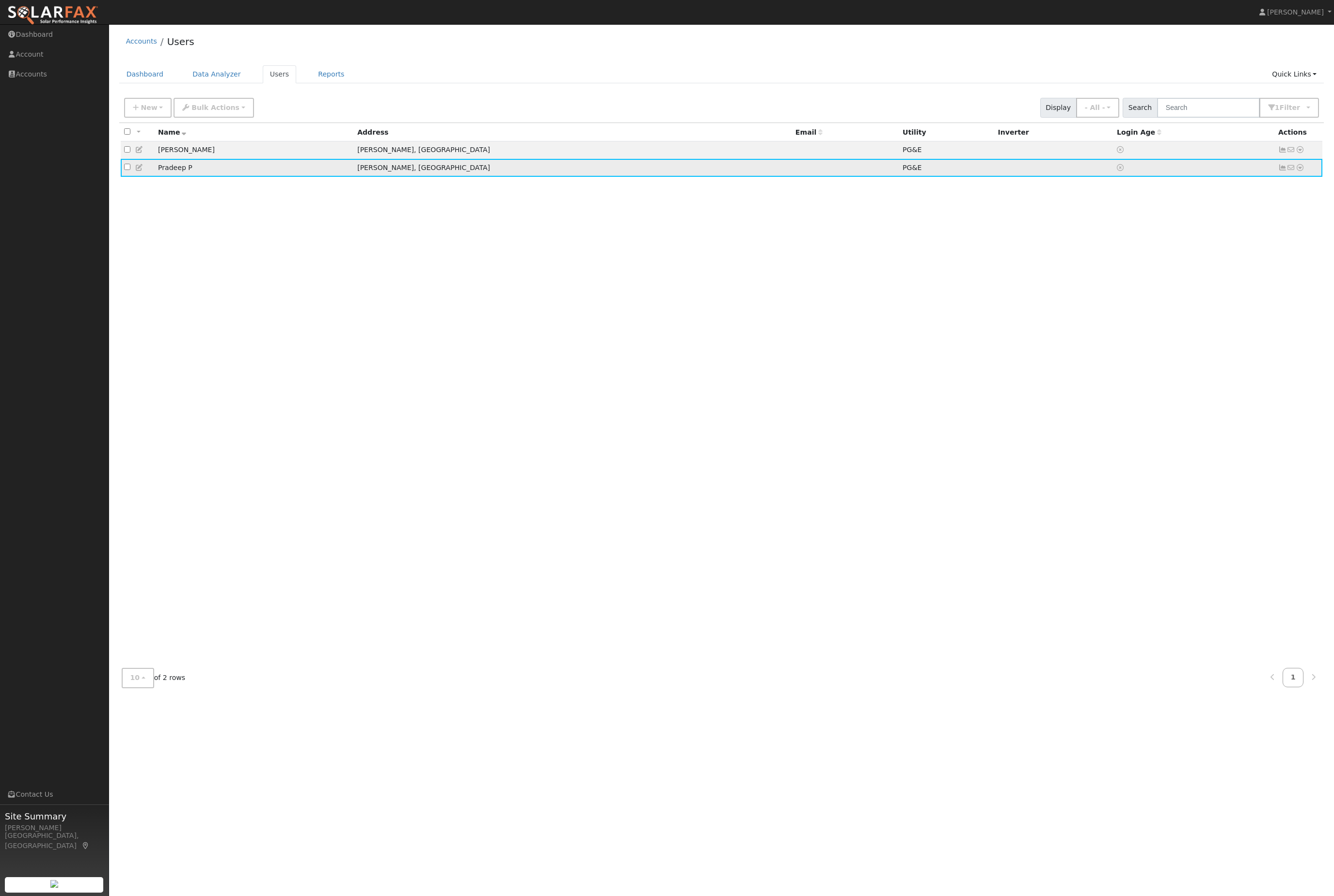
click at [129, 170] on input "checkbox" at bounding box center [127, 167] width 6 height 6
checkbox input "true"
click at [432, 420] on div "All None All on page None on page Name Address Email Utility Inverter Login Age…" at bounding box center [722, 392] width 1205 height 538
click at [383, 416] on div "All None All on page None on page Name Address Email Utility Inverter Login Age…" at bounding box center [722, 392] width 1205 height 538
click at [120, 200] on div "All None All on page None on page Name Address Email Utility Inverter Login Age…" at bounding box center [722, 392] width 1205 height 538
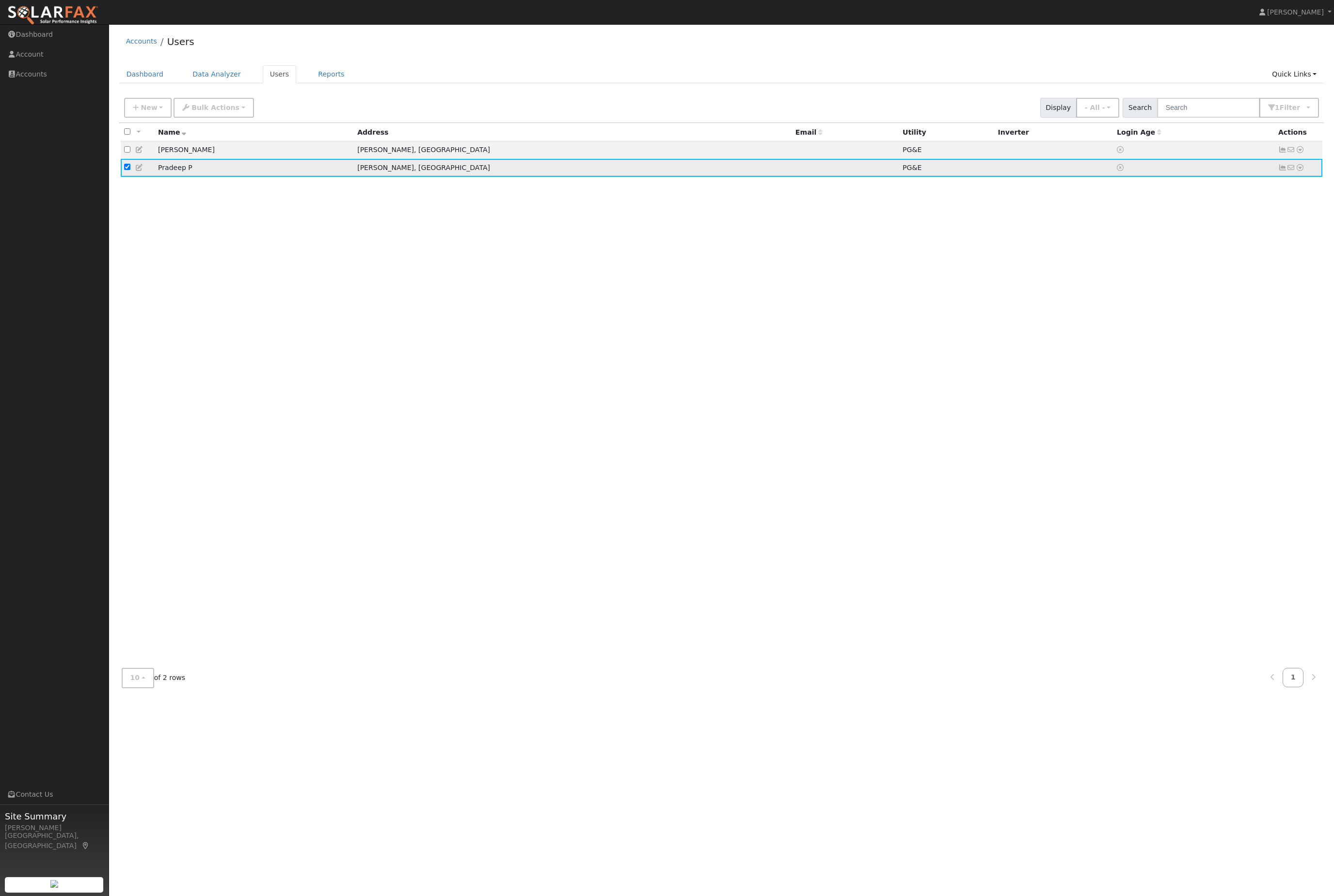
click at [132, 177] on td at bounding box center [137, 167] width 34 height 18
click at [140, 171] on icon at bounding box center [140, 167] width 9 height 7
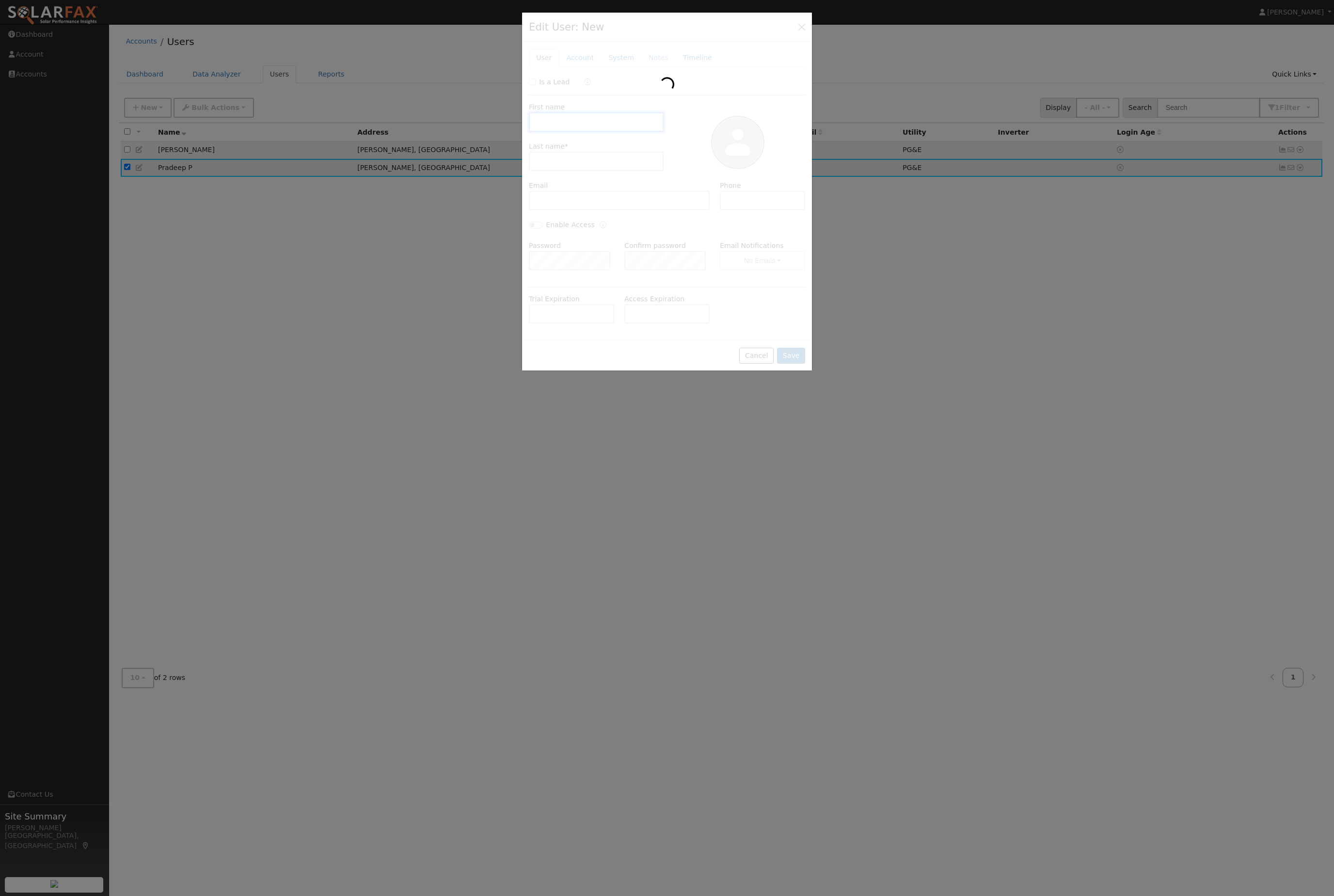
type input "Pradeep"
type input "P"
click at [129, 195] on div at bounding box center [667, 448] width 1334 height 896
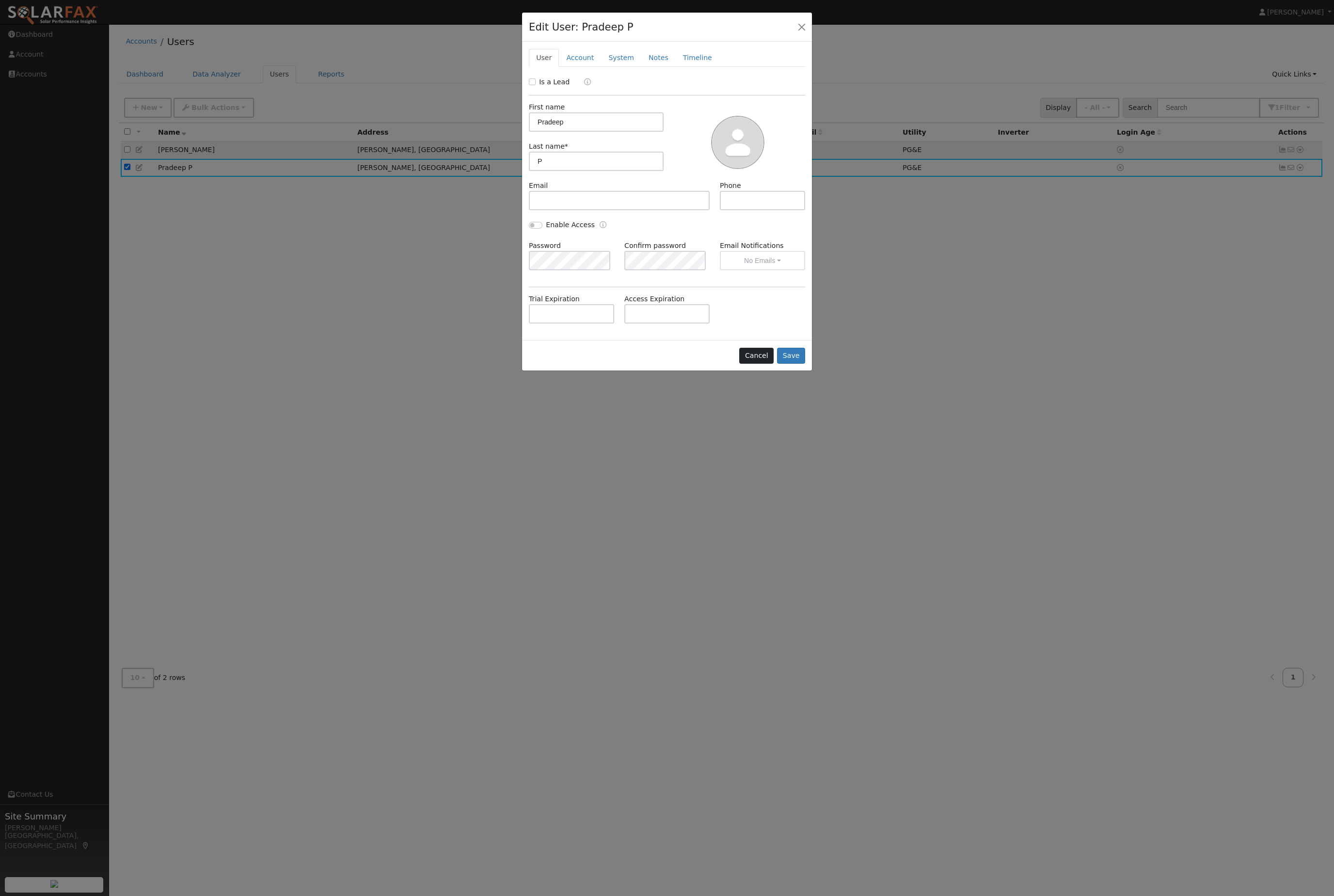
click at [754, 364] on button "Cancel" at bounding box center [756, 355] width 35 height 16
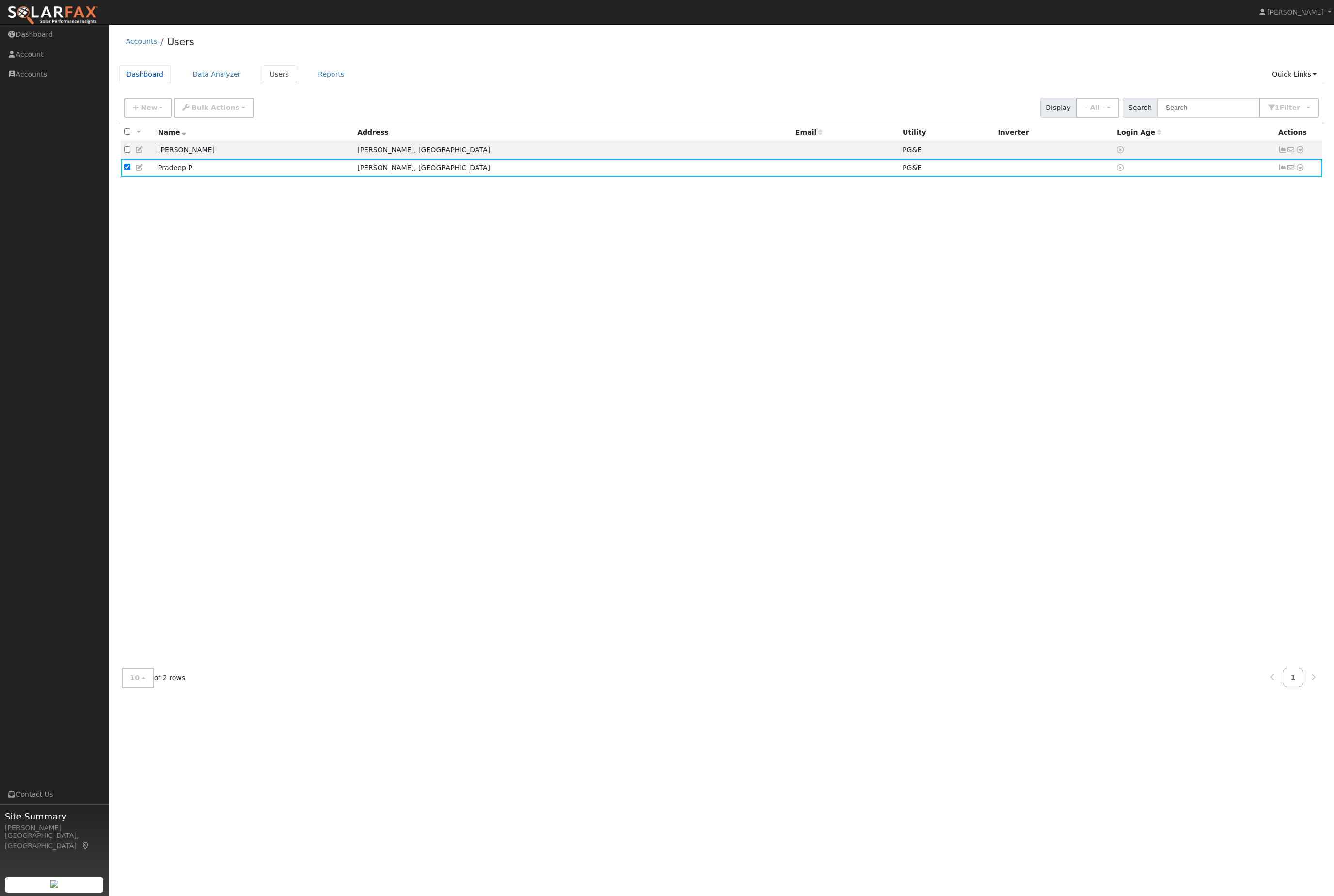
click at [163, 84] on link "Dashboard" at bounding box center [145, 74] width 52 height 18
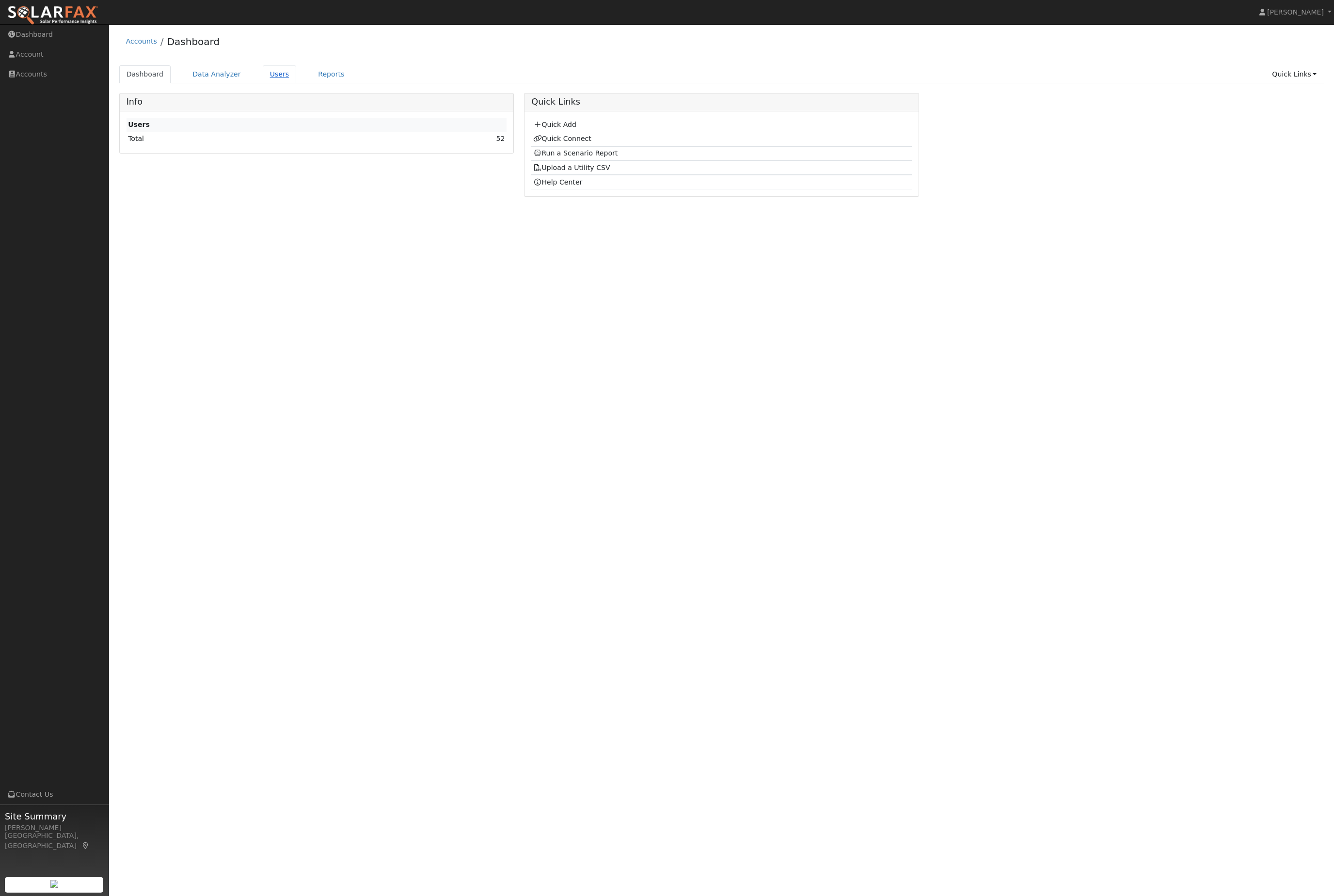
click at [291, 73] on link "Users" at bounding box center [280, 74] width 34 height 18
